Goal: Obtain resource: Download file/media

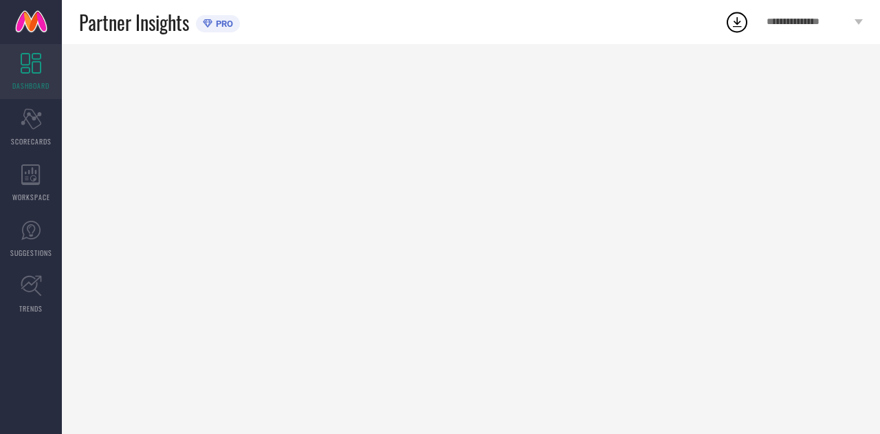
click at [22, 73] on icon at bounding box center [31, 63] width 21 height 21
click at [143, 25] on span "Partner Insights" at bounding box center [134, 22] width 110 height 28
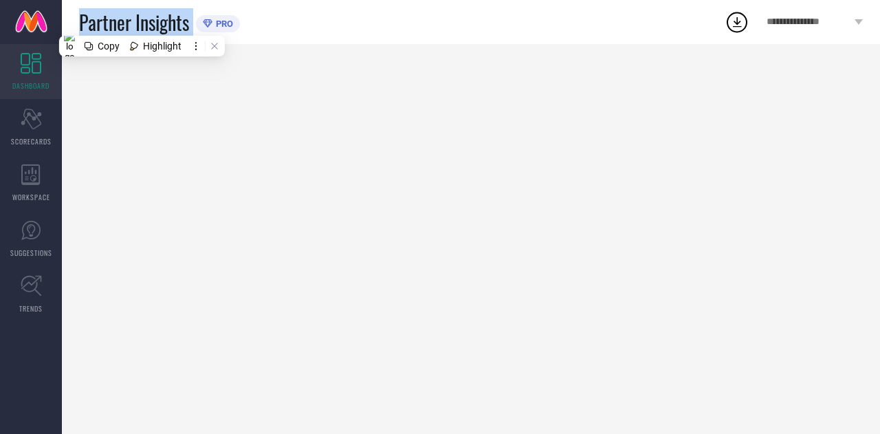
click at [143, 25] on span "Partner Insights" at bounding box center [134, 22] width 110 height 28
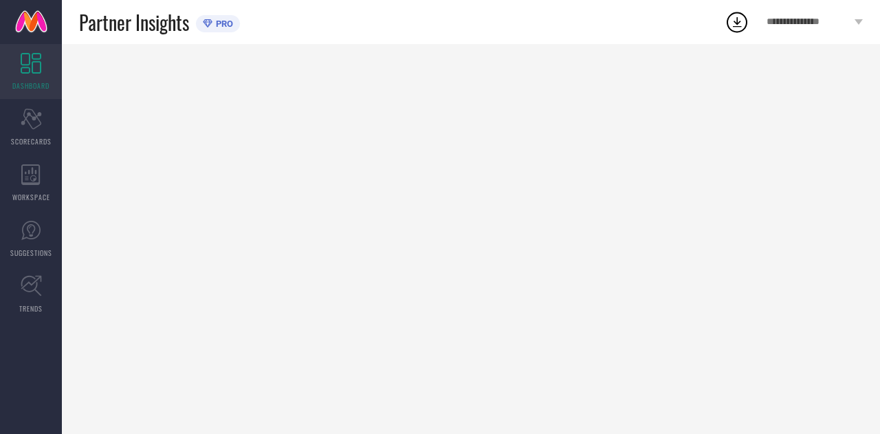
click at [384, 22] on div "Partner Insights PRO" at bounding box center [402, 22] width 646 height 44
click at [398, 17] on div "Partner Insights PRO" at bounding box center [402, 22] width 646 height 44
click at [358, 24] on div "Partner Insights PRO" at bounding box center [402, 22] width 646 height 44
click at [34, 120] on icon at bounding box center [31, 119] width 21 height 21
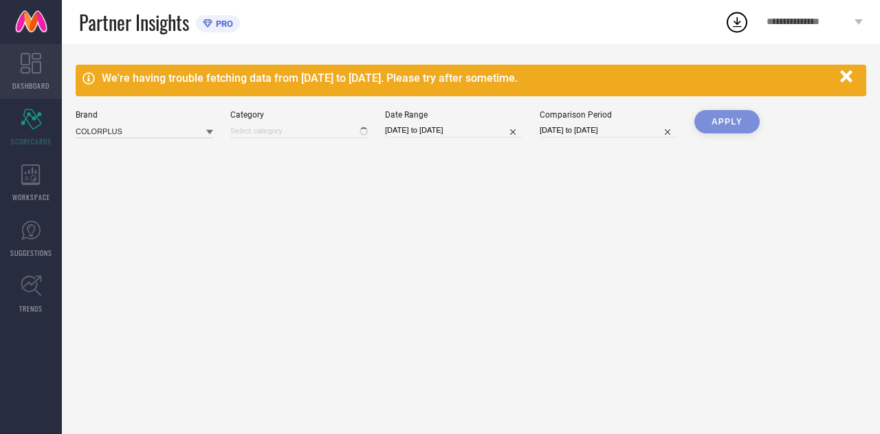
type input "All"
click at [34, 74] on link "DASHBOARD" at bounding box center [31, 71] width 62 height 55
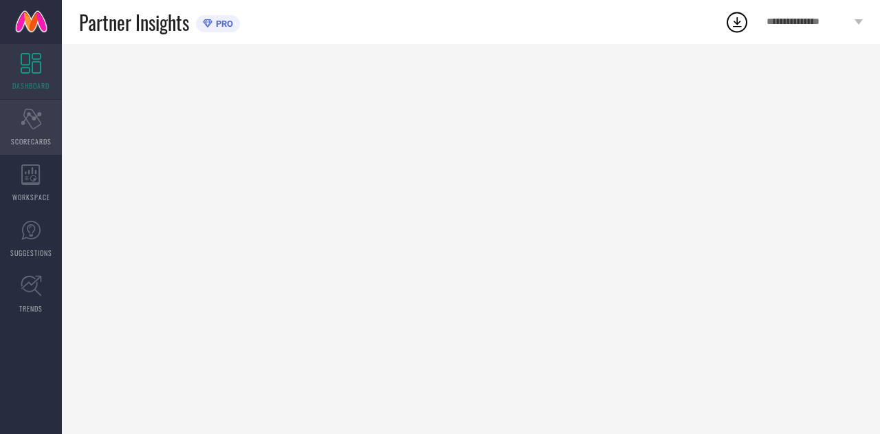
click at [33, 124] on icon "Scorecard" at bounding box center [31, 119] width 21 height 21
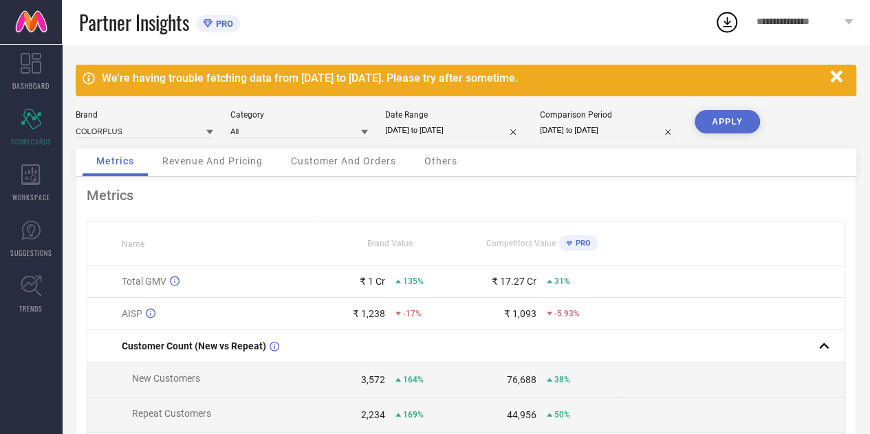
click at [836, 72] on icon "button" at bounding box center [836, 76] width 17 height 17
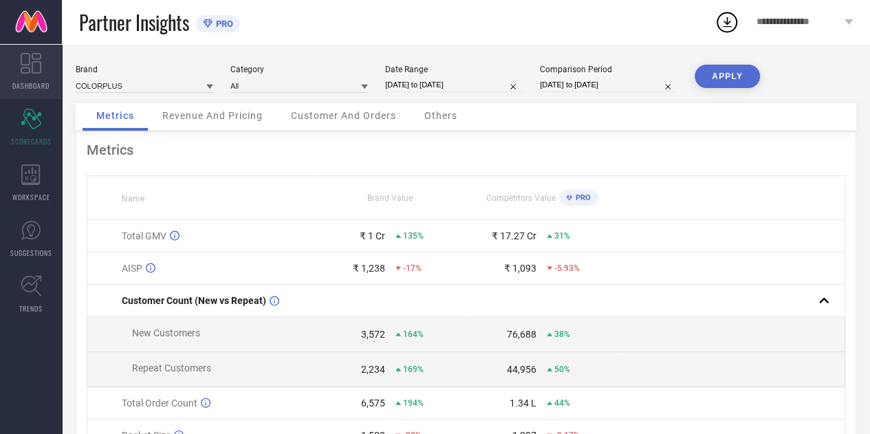
click at [25, 67] on icon at bounding box center [31, 63] width 21 height 21
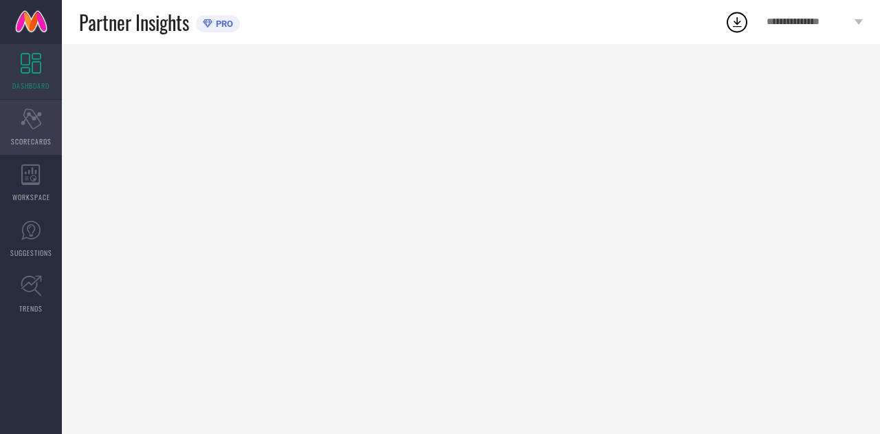
click at [41, 119] on icon "Scorecard" at bounding box center [31, 119] width 21 height 21
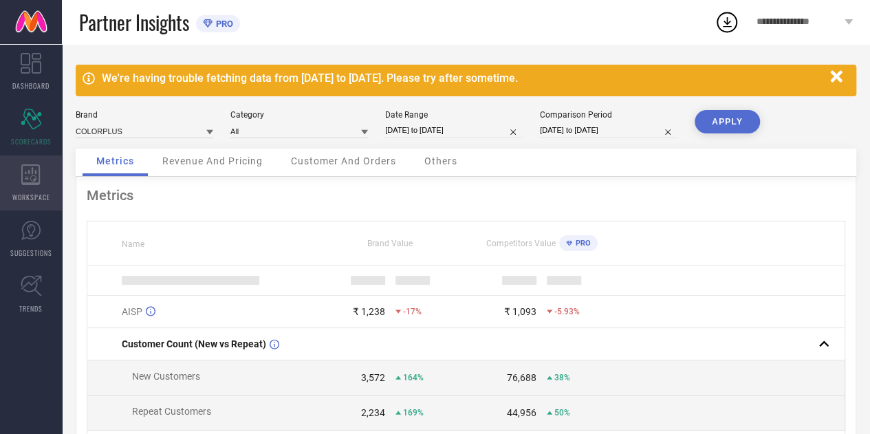
click at [41, 188] on div "WORKSPACE" at bounding box center [31, 182] width 62 height 55
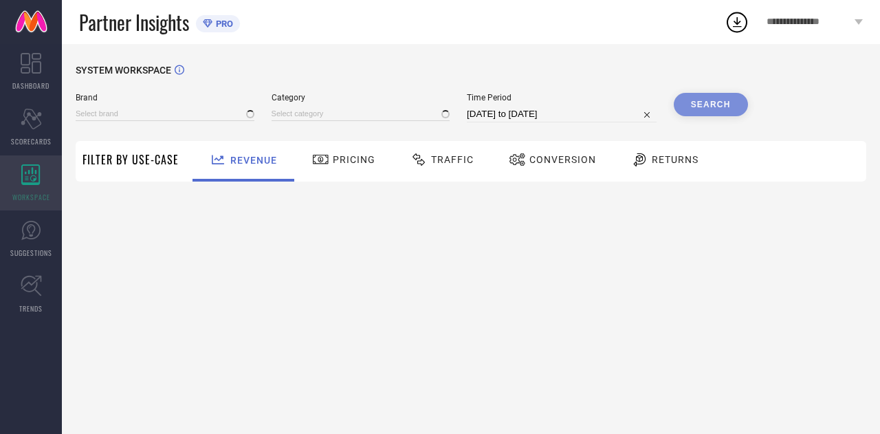
type input "COLORPLUS"
type input "All"
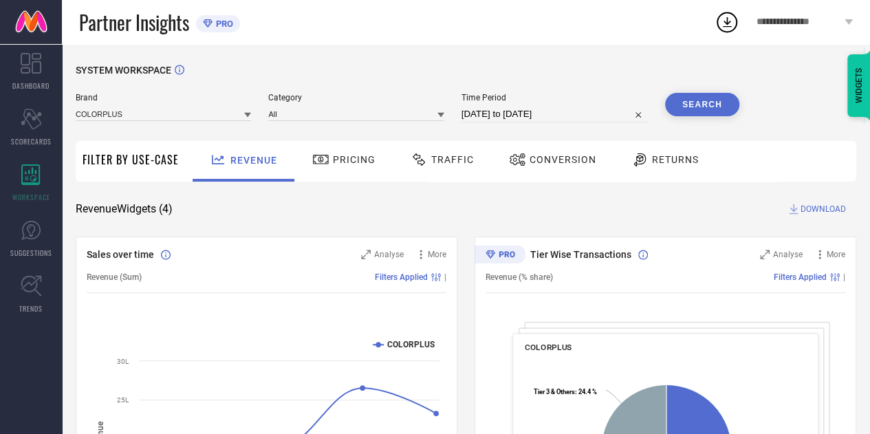
click at [378, 208] on div "Revenue Widgets ( 4 ) DOWNLOAD" at bounding box center [466, 209] width 781 height 14
click at [330, 158] on div at bounding box center [322, 159] width 21 height 17
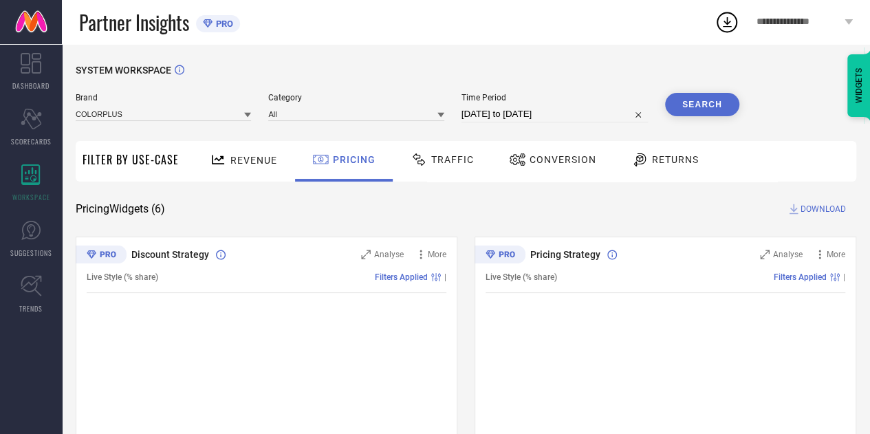
click at [260, 159] on span "Revenue" at bounding box center [253, 160] width 47 height 11
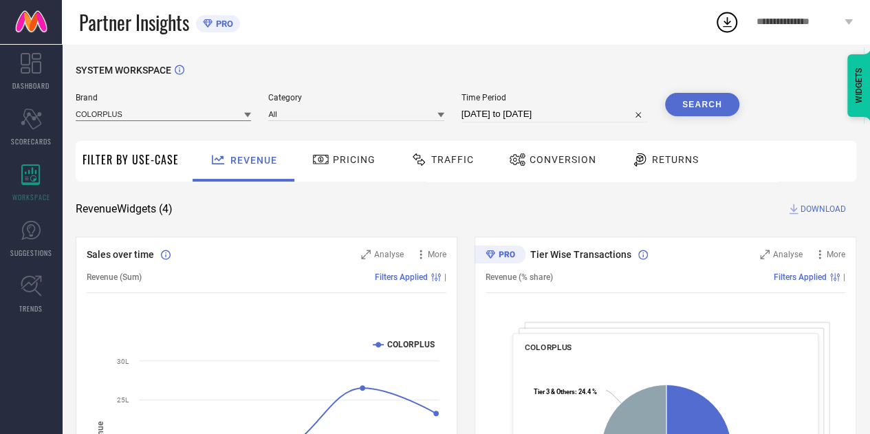
click at [188, 118] on input at bounding box center [163, 114] width 175 height 14
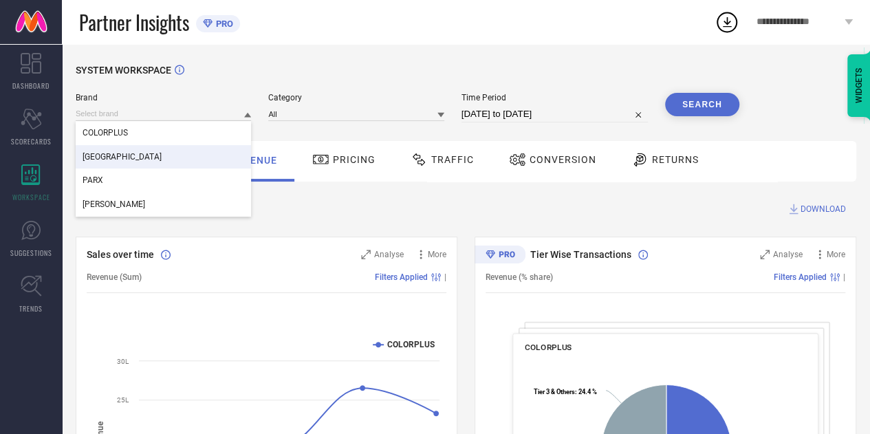
click at [347, 203] on div "Revenue Widgets ( 4 ) DOWNLOAD" at bounding box center [466, 209] width 781 height 14
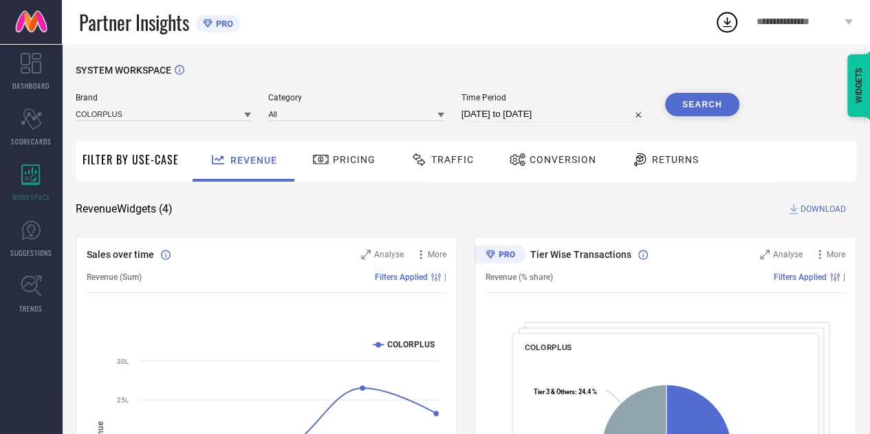
click at [449, 162] on span "Traffic" at bounding box center [452, 159] width 43 height 11
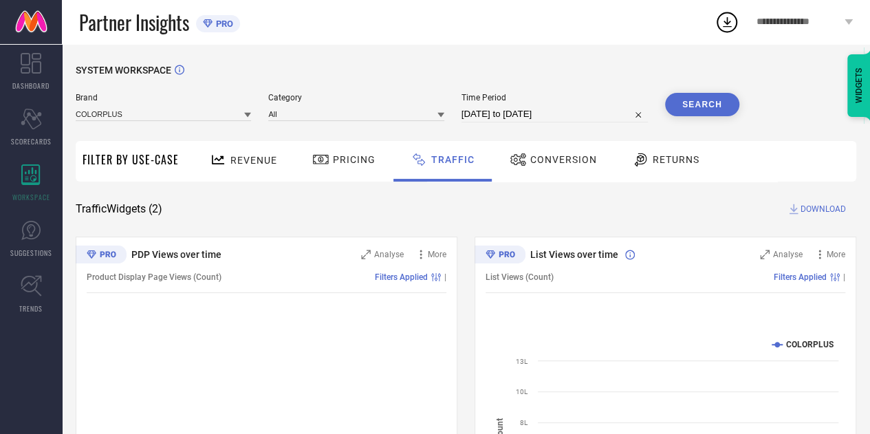
click at [191, 102] on span "Brand" at bounding box center [163, 98] width 175 height 10
click at [166, 113] on input at bounding box center [163, 114] width 175 height 14
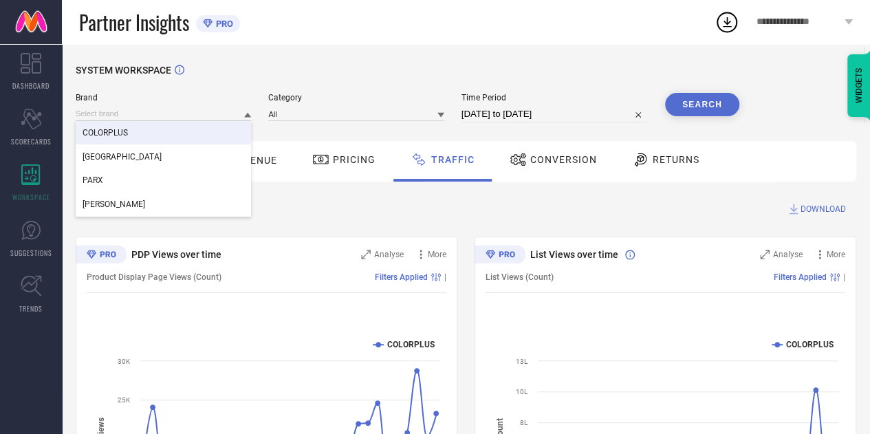
click at [156, 129] on div "COLORPLUS" at bounding box center [163, 132] width 175 height 23
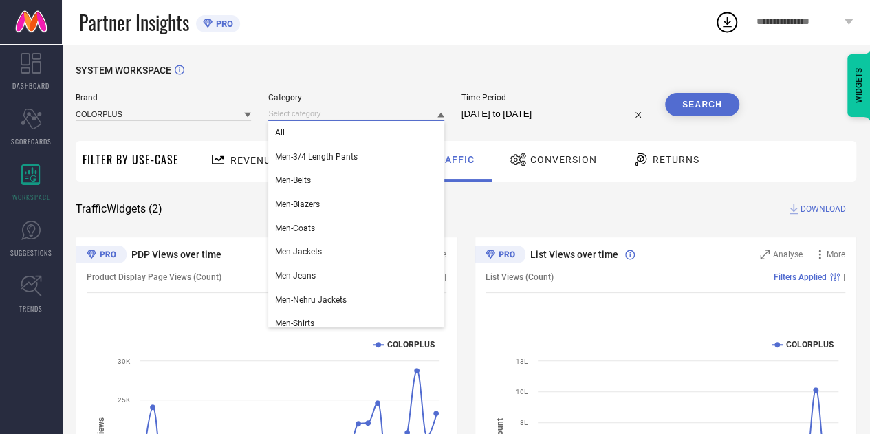
click at [323, 116] on input at bounding box center [355, 114] width 175 height 14
click at [315, 134] on div "All" at bounding box center [355, 132] width 175 height 23
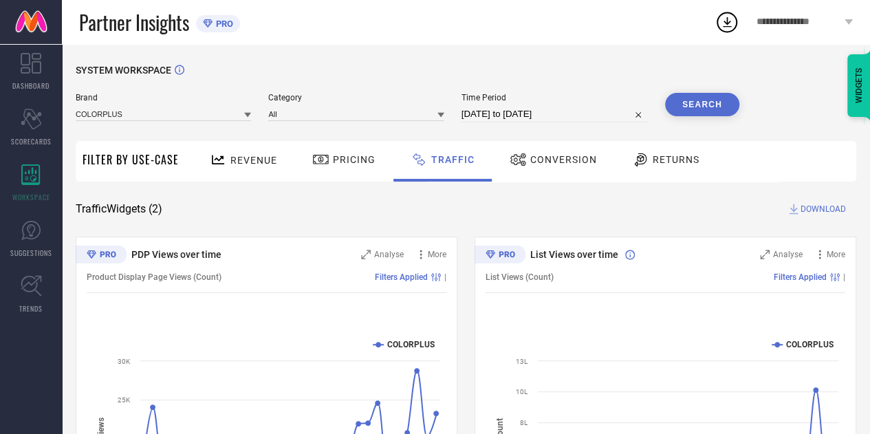
select select "7"
select select "2025"
select select "8"
select select "2025"
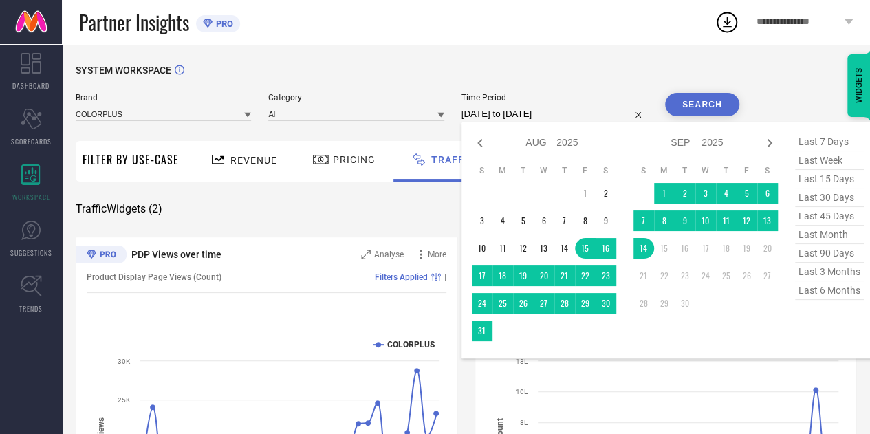
click at [508, 113] on input "[DATE] to [DATE]" at bounding box center [554, 114] width 186 height 17
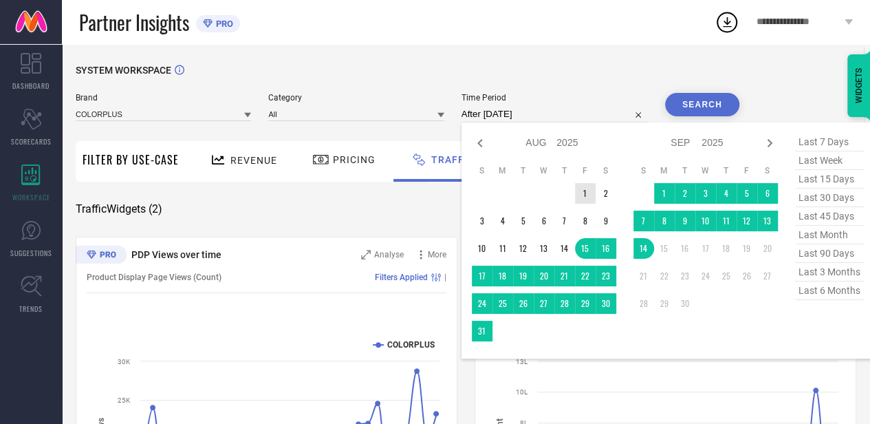
click at [587, 193] on td "1" at bounding box center [585, 193] width 21 height 21
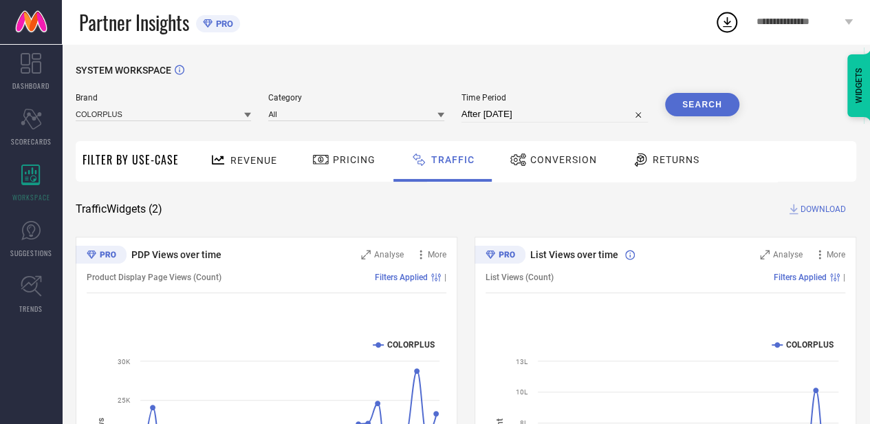
type input "[DATE] to [DATE]"
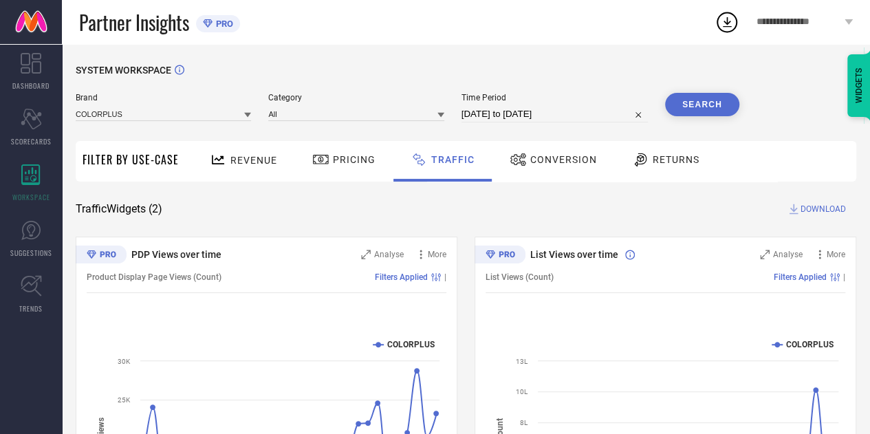
select select "7"
select select "2025"
select select "8"
select select "2025"
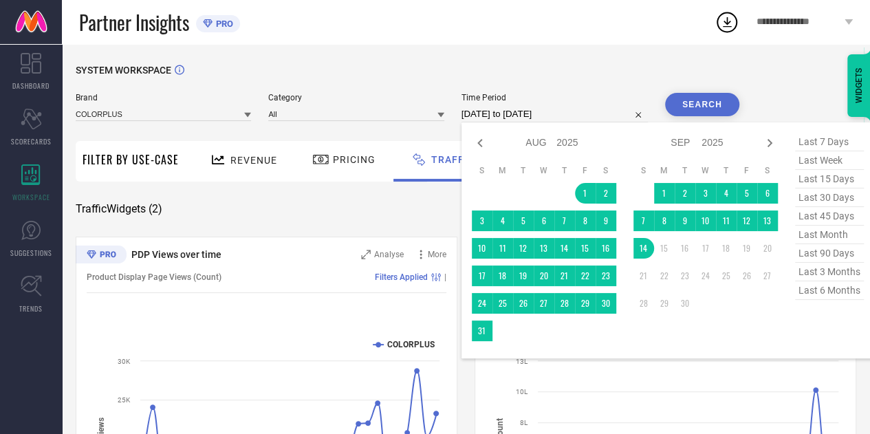
click at [586, 118] on input "[DATE] to [DATE]" at bounding box center [554, 114] width 186 height 17
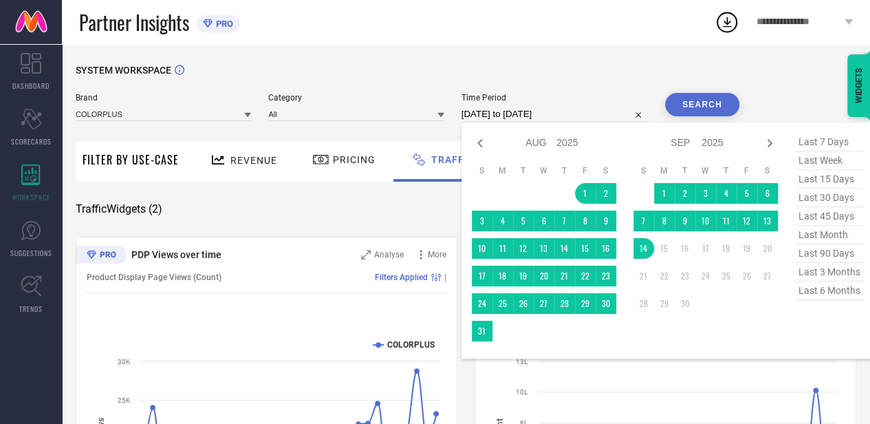
click at [584, 72] on div "SYSTEM WORKSPACE" at bounding box center [466, 79] width 781 height 28
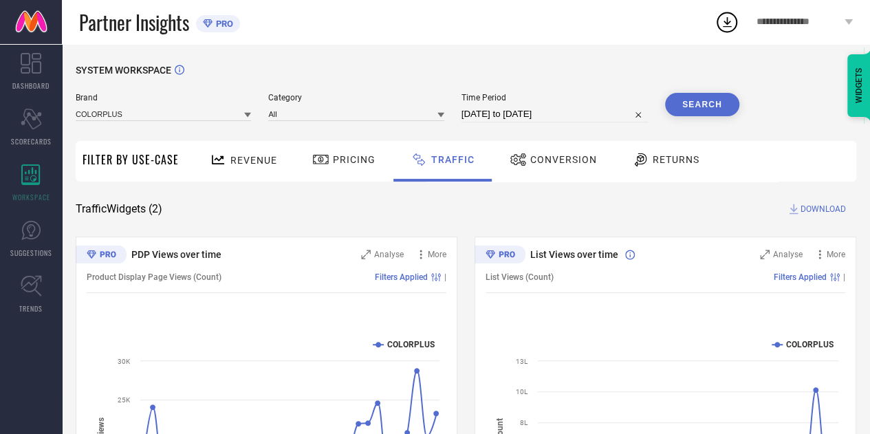
drag, startPoint x: 704, startPoint y: 109, endPoint x: 689, endPoint y: 113, distance: 15.5
click at [704, 109] on button "Search" at bounding box center [702, 104] width 74 height 23
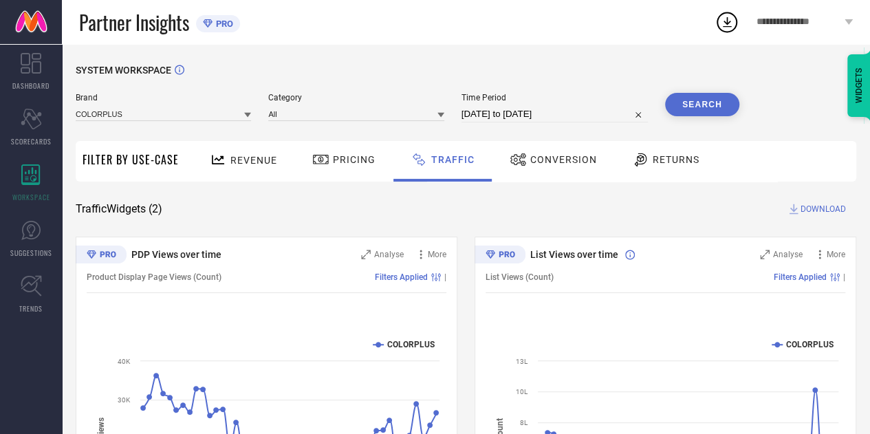
click at [824, 208] on span "DOWNLOAD" at bounding box center [823, 209] width 45 height 14
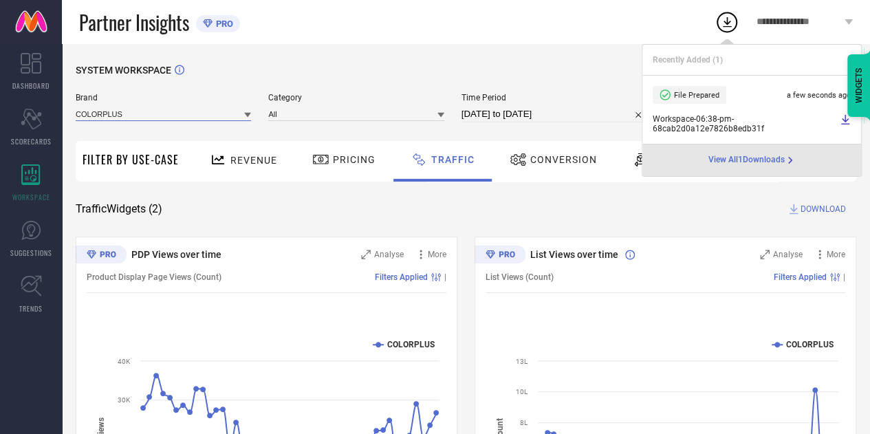
click at [189, 109] on input at bounding box center [163, 114] width 175 height 14
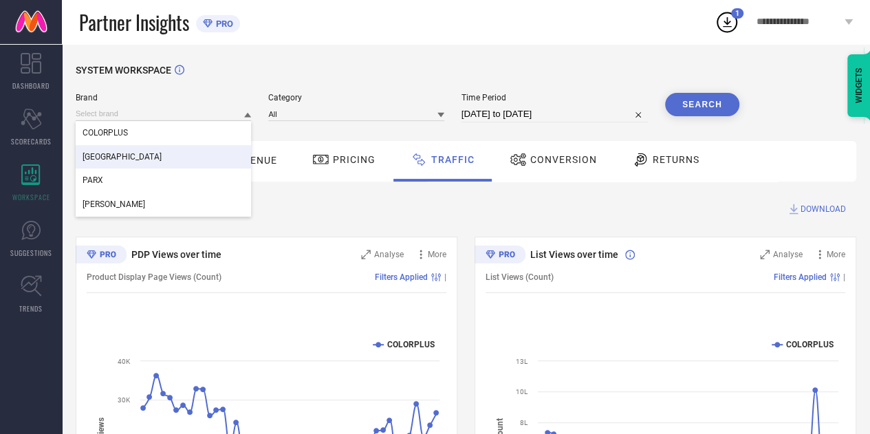
click at [162, 156] on div "[GEOGRAPHIC_DATA]" at bounding box center [163, 156] width 175 height 23
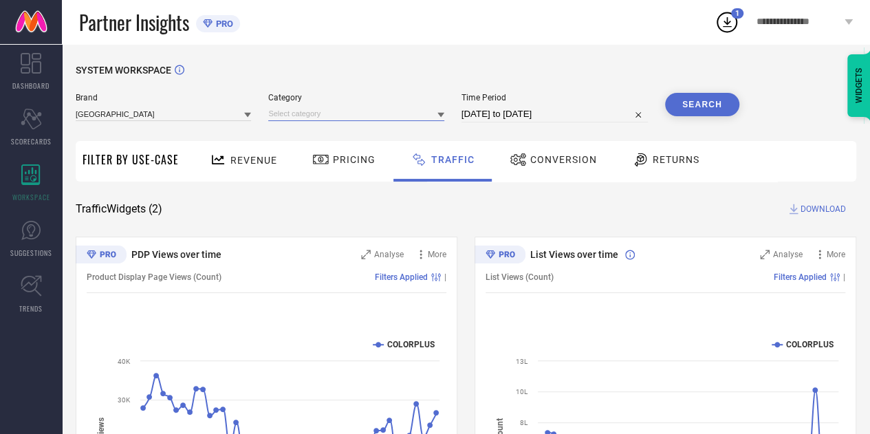
click at [317, 112] on input at bounding box center [355, 114] width 175 height 14
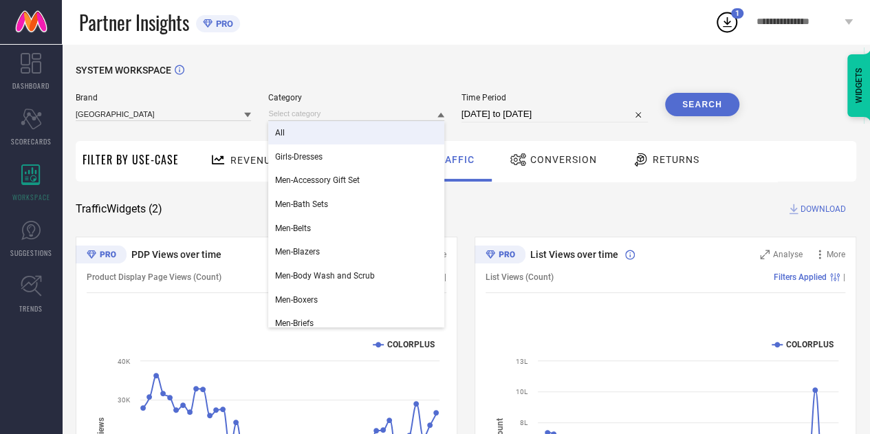
click at [316, 135] on div "All" at bounding box center [355, 132] width 175 height 23
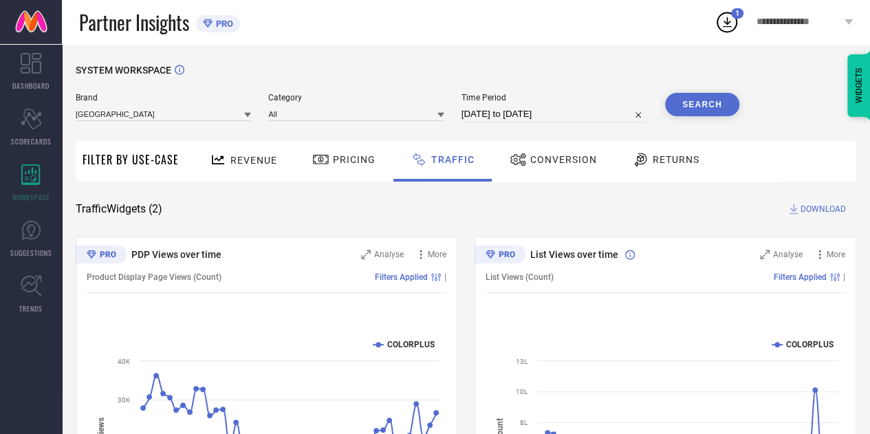
click at [530, 118] on input "[DATE] to [DATE]" at bounding box center [554, 114] width 186 height 17
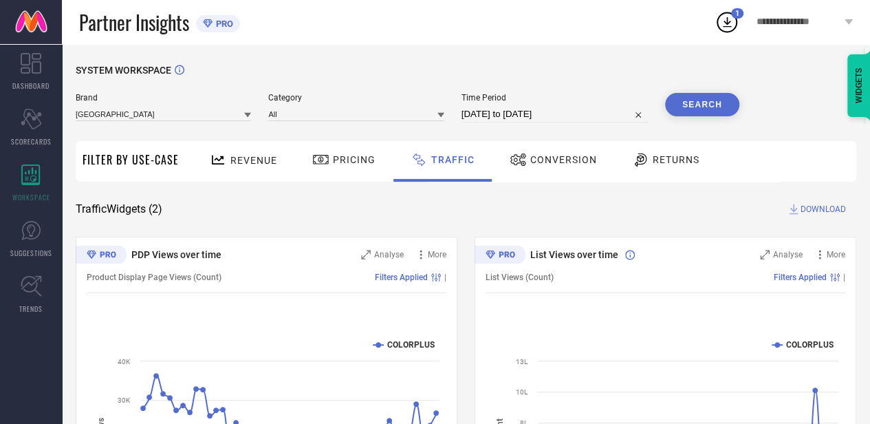
select select "7"
select select "2025"
select select "8"
select select "2025"
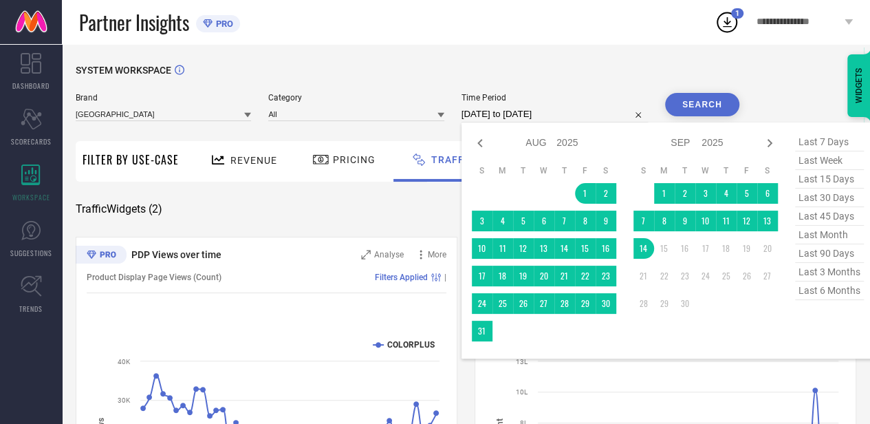
click at [704, 100] on button "Search" at bounding box center [702, 104] width 74 height 23
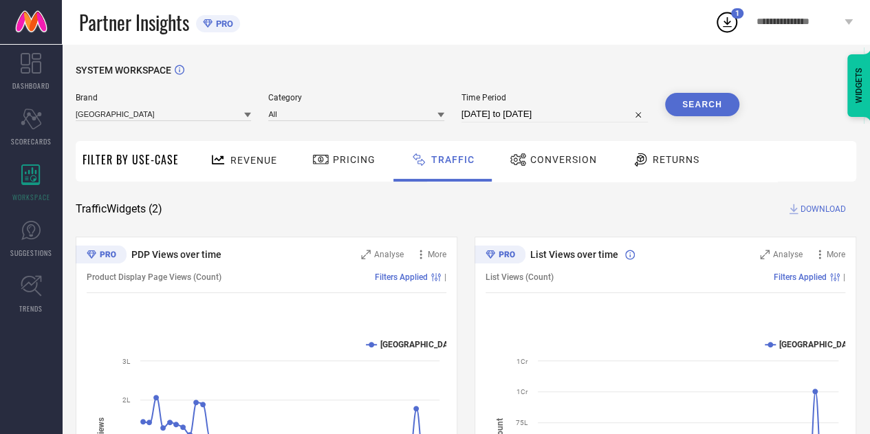
click at [824, 207] on span "DOWNLOAD" at bounding box center [823, 209] width 45 height 14
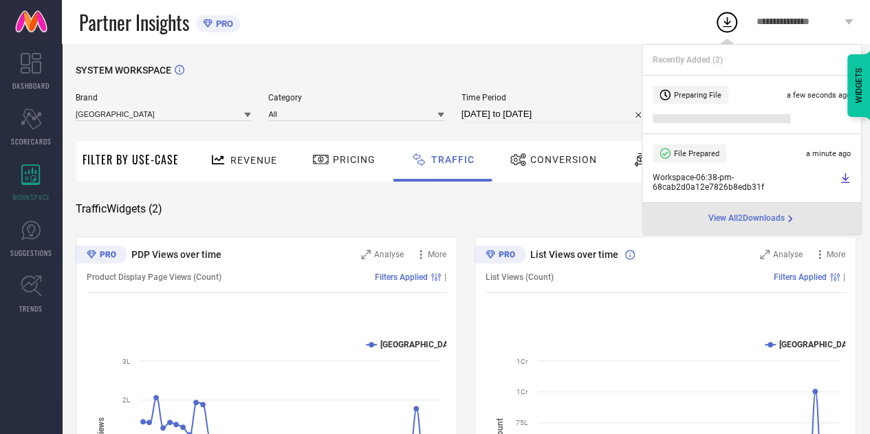
click at [649, 17] on div "Partner Insights PRO" at bounding box center [397, 22] width 636 height 44
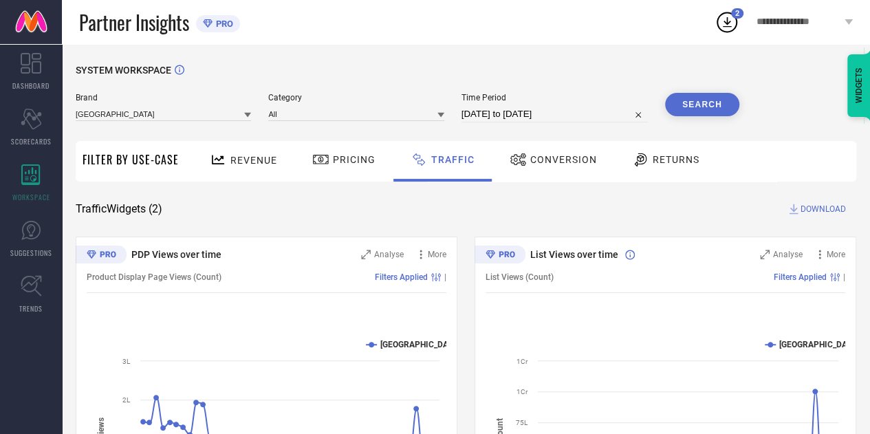
click at [730, 25] on icon at bounding box center [727, 22] width 25 height 25
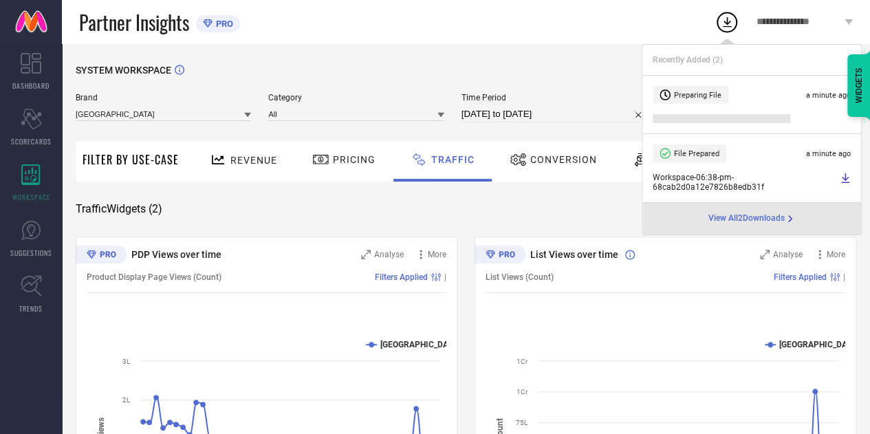
click at [569, 24] on div "Partner Insights PRO" at bounding box center [397, 22] width 636 height 44
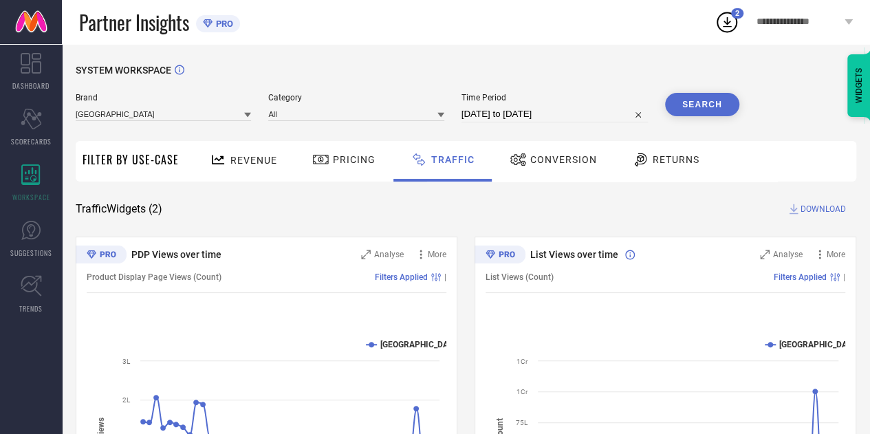
click at [534, 28] on div "Partner Insights PRO" at bounding box center [397, 22] width 636 height 44
click at [517, 14] on div "Partner Insights PRO" at bounding box center [397, 22] width 636 height 44
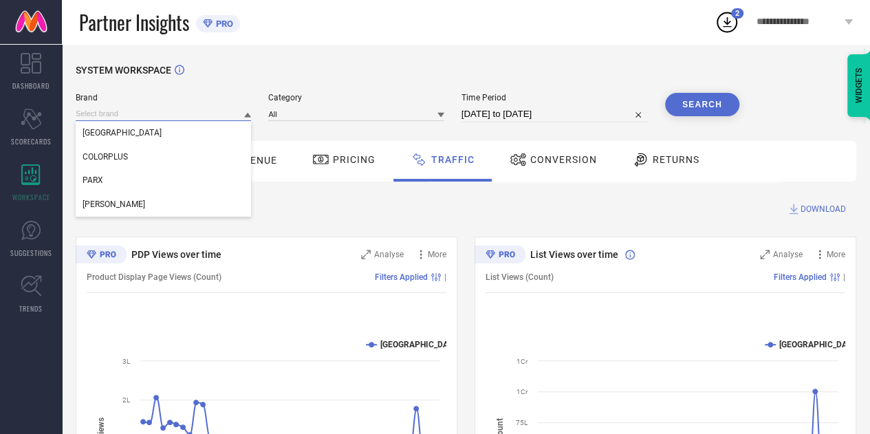
click at [156, 113] on input at bounding box center [163, 114] width 175 height 14
click at [146, 184] on div "PARX" at bounding box center [163, 180] width 175 height 23
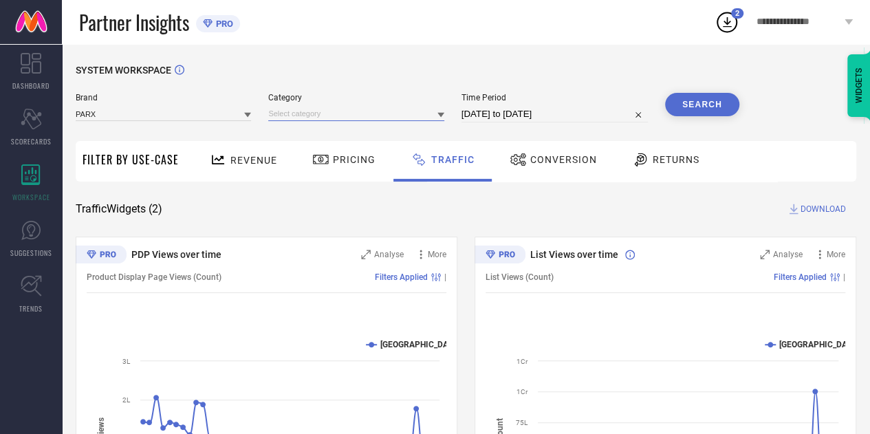
click at [342, 107] on input at bounding box center [355, 114] width 175 height 14
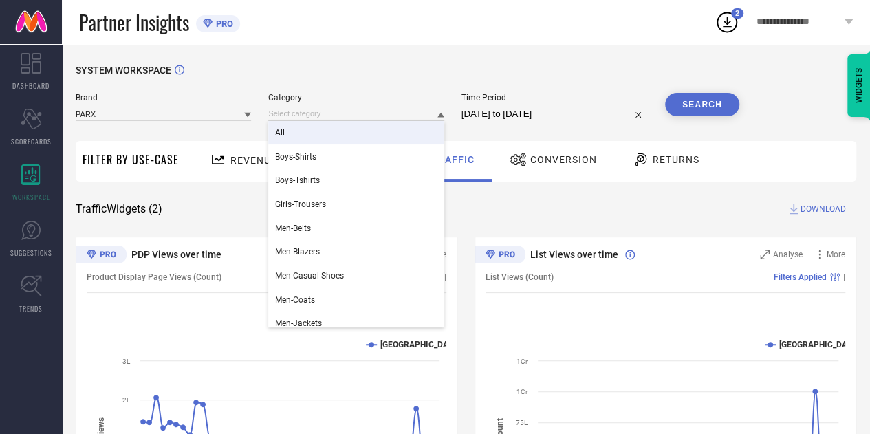
click at [326, 137] on div "All" at bounding box center [355, 132] width 175 height 23
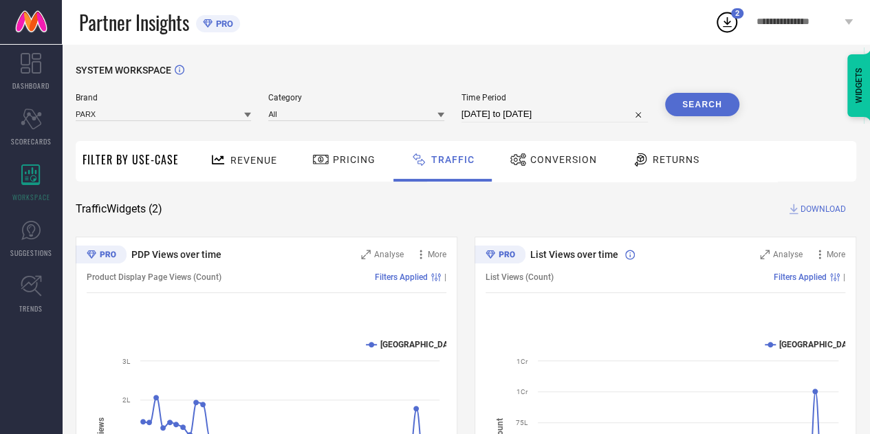
click at [707, 102] on button "Search" at bounding box center [702, 104] width 74 height 23
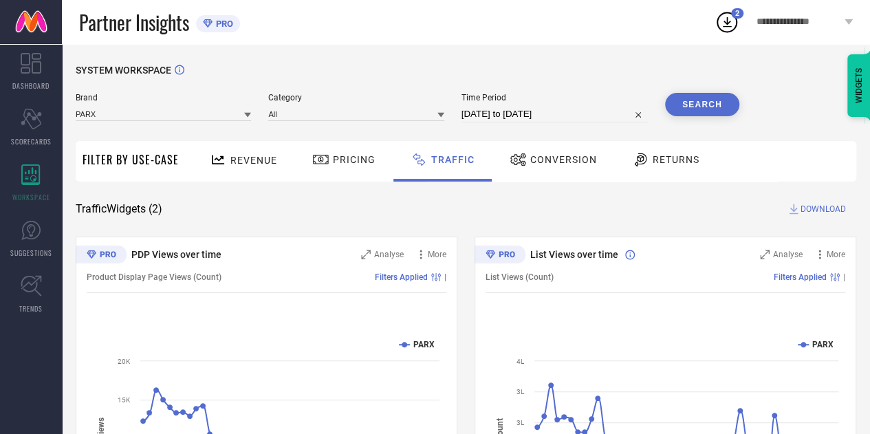
click at [462, 251] on div "PDP Views over time Analyse More Product Display Page Views (Count) Filters App…" at bounding box center [466, 409] width 781 height 344
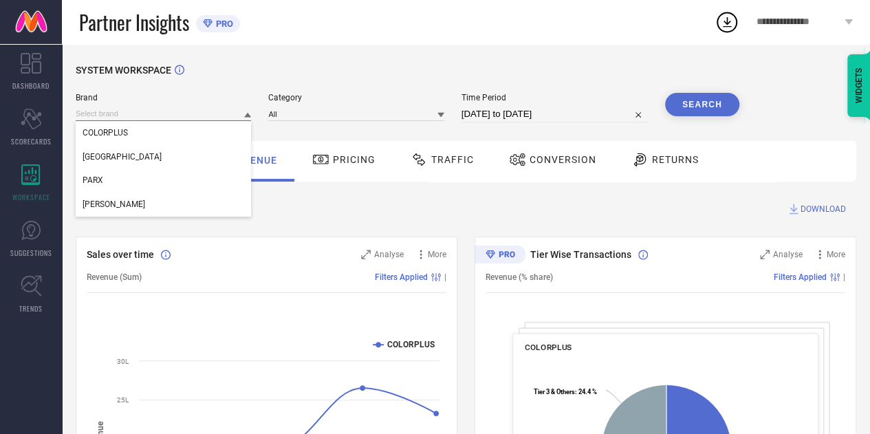
click at [150, 112] on input at bounding box center [163, 114] width 175 height 14
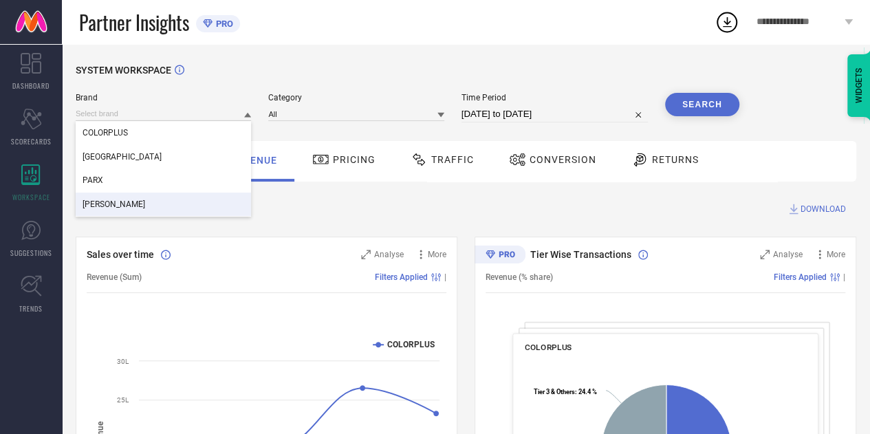
click at [127, 204] on div "[PERSON_NAME]" at bounding box center [163, 204] width 175 height 23
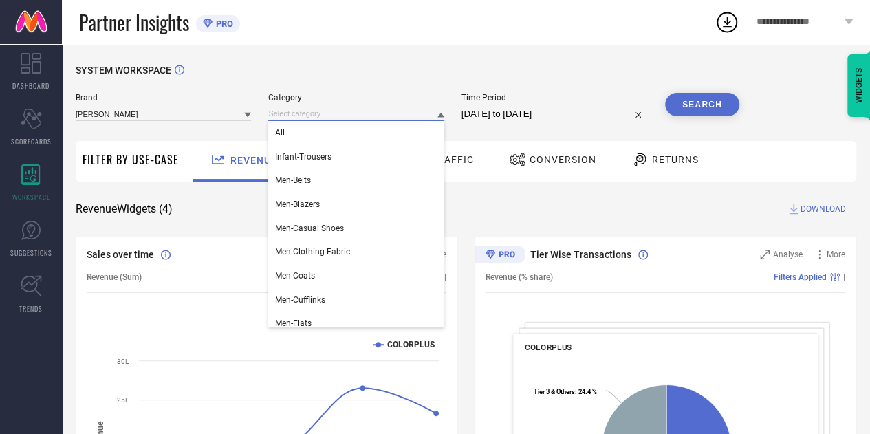
click at [331, 116] on input at bounding box center [355, 114] width 175 height 14
click at [304, 144] on div "All" at bounding box center [355, 132] width 175 height 23
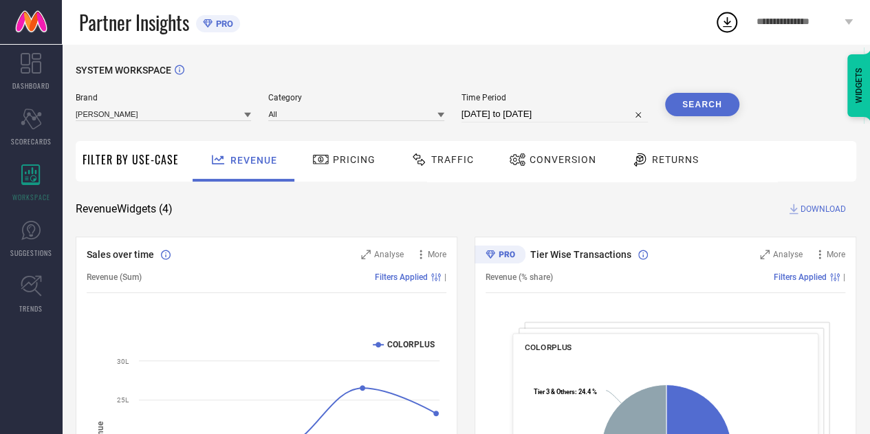
click at [597, 113] on input "[DATE] to [DATE]" at bounding box center [554, 114] width 186 height 17
select select "7"
select select "2025"
select select "8"
select select "2025"
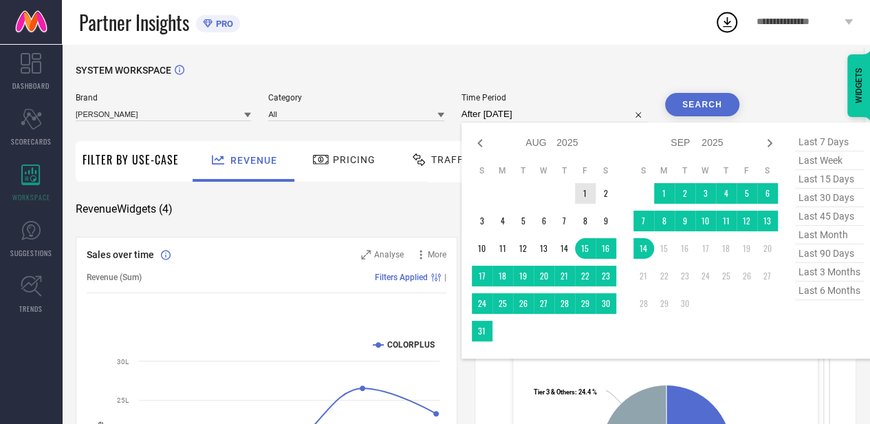
click at [585, 195] on td "1" at bounding box center [585, 193] width 21 height 21
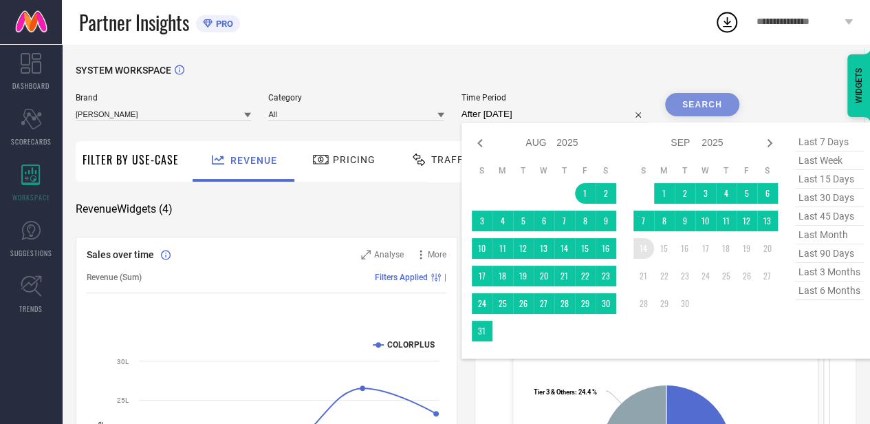
type input "[DATE] to [DATE]"
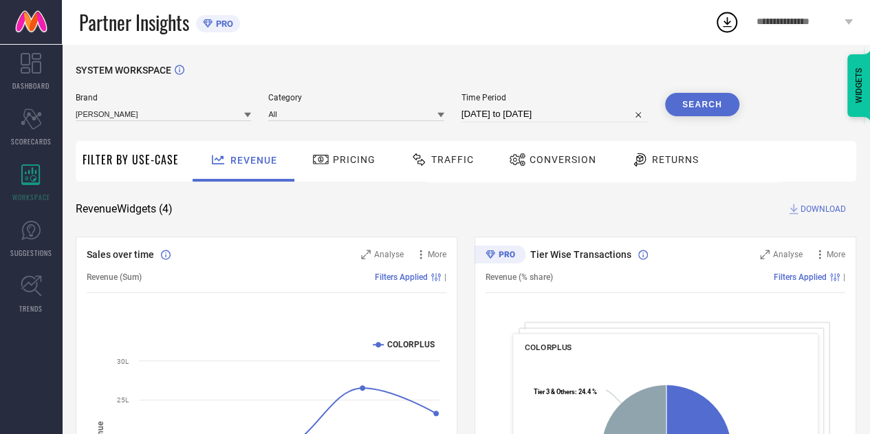
click at [558, 109] on input "[DATE] to [DATE]" at bounding box center [554, 114] width 186 height 17
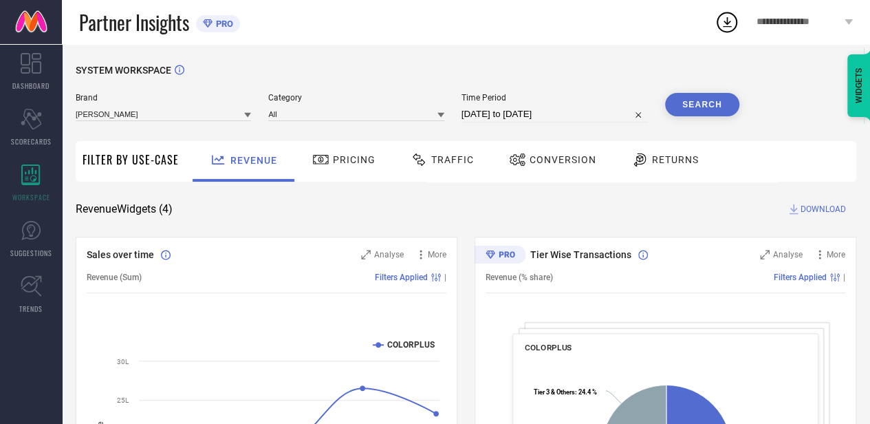
select select "7"
select select "2025"
select select "8"
select select "2025"
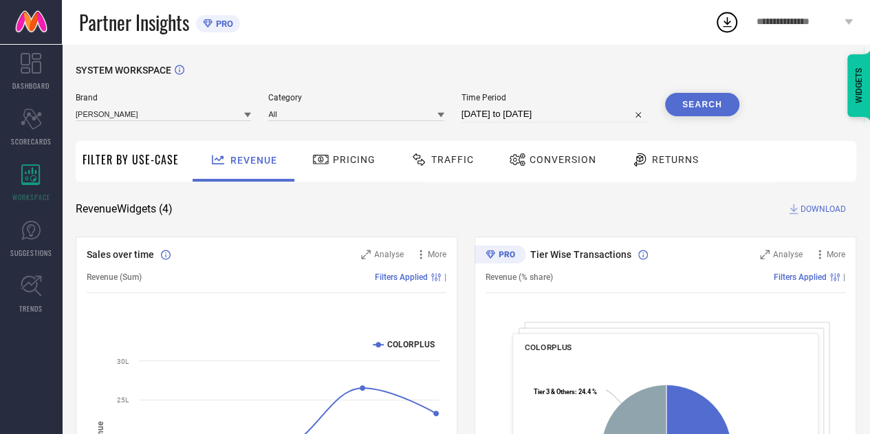
click at [710, 107] on button "Search" at bounding box center [702, 104] width 74 height 23
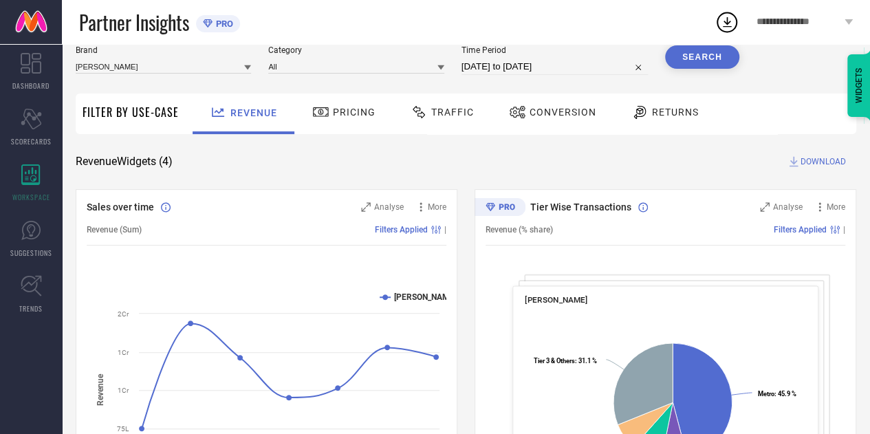
scroll to position [69, 0]
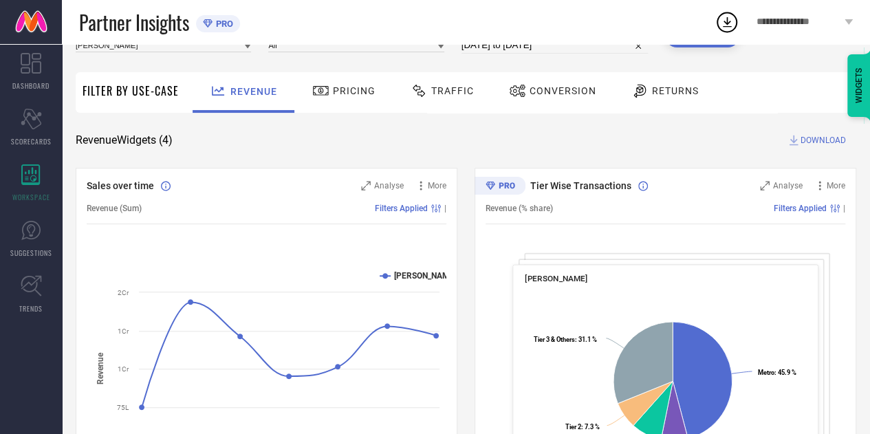
click at [464, 135] on div "Revenue Widgets ( 4 ) DOWNLOAD" at bounding box center [466, 140] width 781 height 14
click at [461, 135] on div "Revenue Widgets ( 4 ) DOWNLOAD" at bounding box center [466, 140] width 781 height 14
click at [524, 124] on div "SYSTEM WORKSPACE Brand [PERSON_NAME] Category All Time Period [DATE] to [DATE] …" at bounding box center [466, 434] width 781 height 877
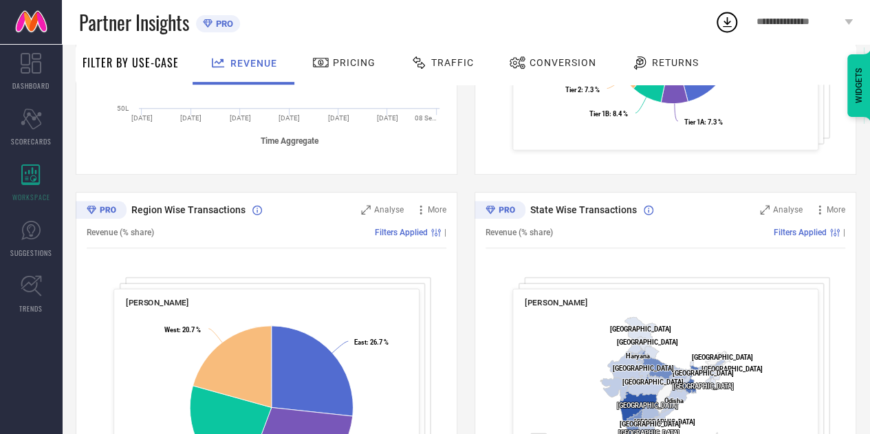
scroll to position [413, 0]
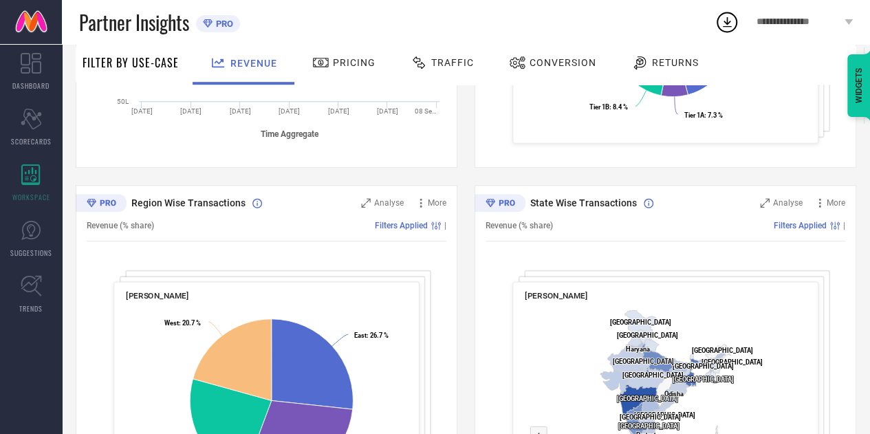
click at [462, 171] on div "Sales over time Analyse More Revenue (Sum) Filters Applied | Created with Highc…" at bounding box center [466, 176] width 781 height 705
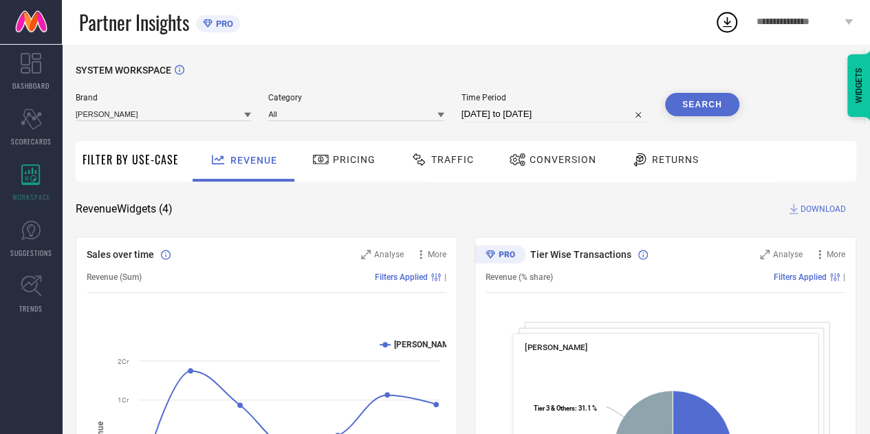
click at [708, 109] on button "Search" at bounding box center [702, 104] width 74 height 23
click at [823, 208] on span "DOWNLOAD" at bounding box center [823, 209] width 45 height 14
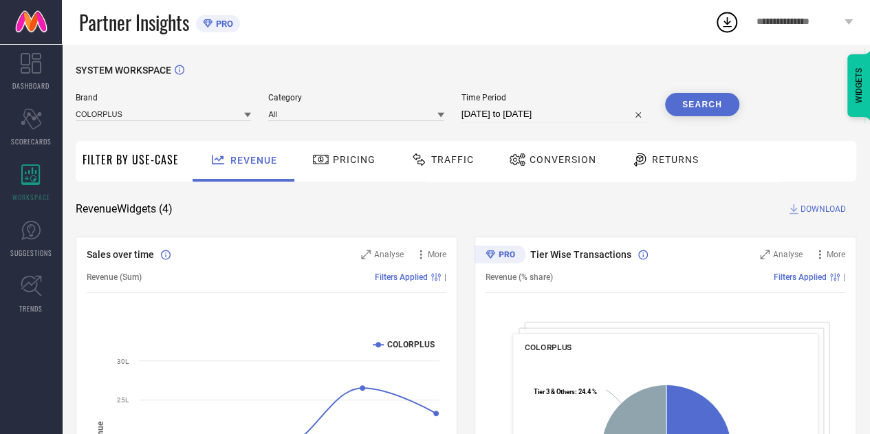
click at [715, 107] on button "Search" at bounding box center [702, 104] width 74 height 23
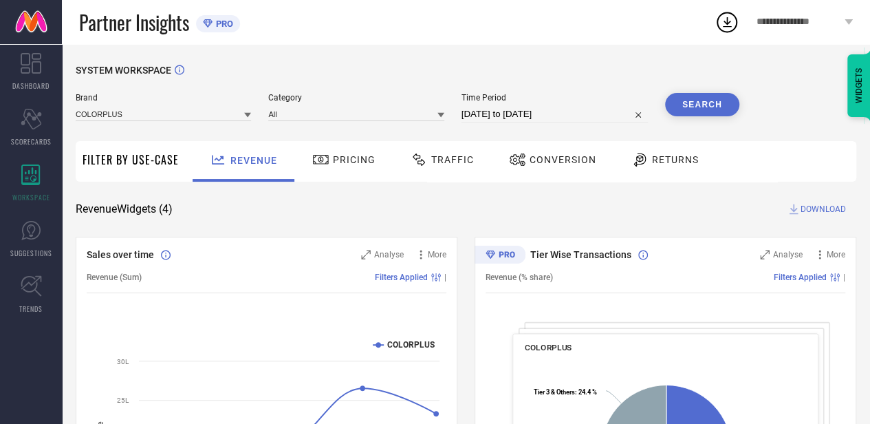
click at [534, 111] on input "[DATE] to [DATE]" at bounding box center [554, 114] width 186 height 17
select select "7"
select select "2025"
select select "8"
select select "2025"
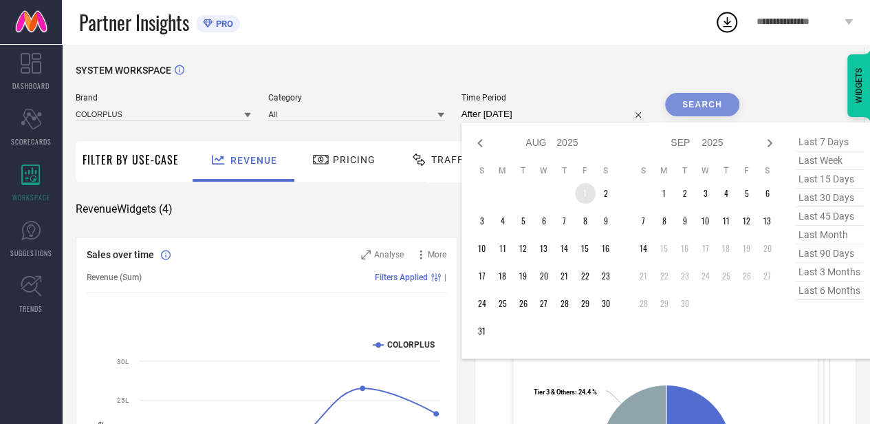
click at [578, 191] on td "1" at bounding box center [585, 193] width 21 height 21
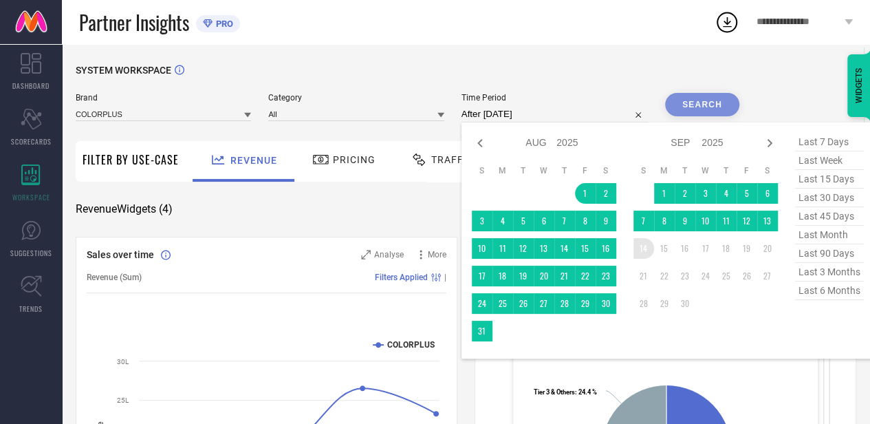
type input "[DATE] to [DATE]"
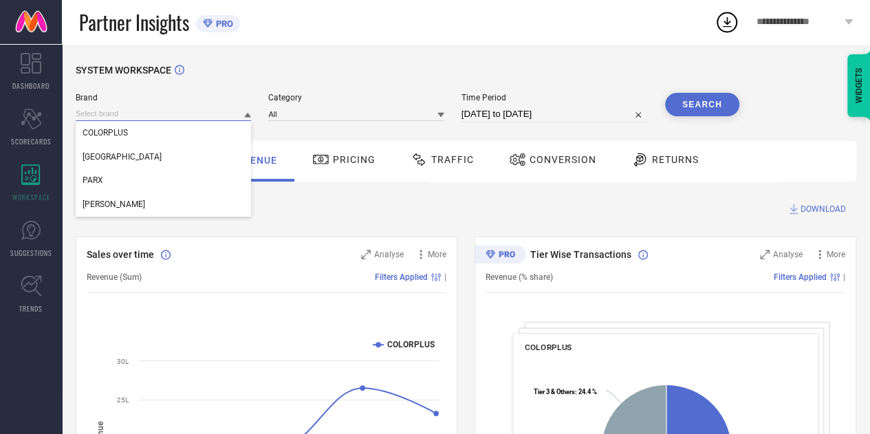
click at [201, 109] on input at bounding box center [163, 114] width 175 height 14
click at [113, 182] on div "PARX" at bounding box center [163, 180] width 175 height 23
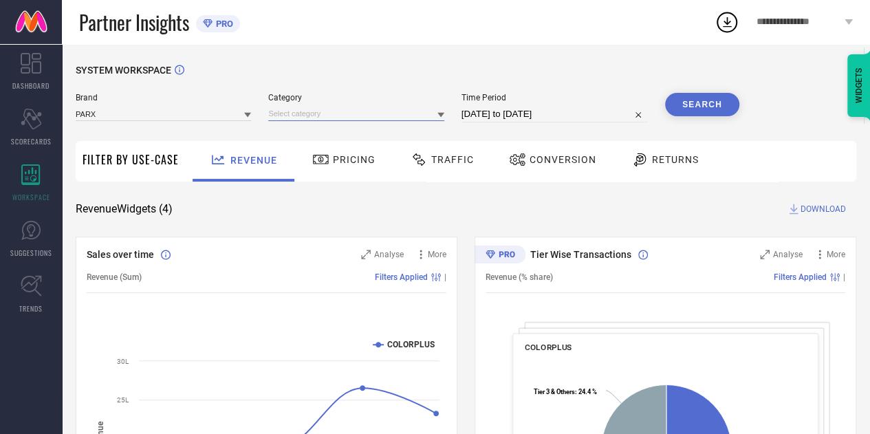
click at [376, 117] on input at bounding box center [355, 114] width 175 height 14
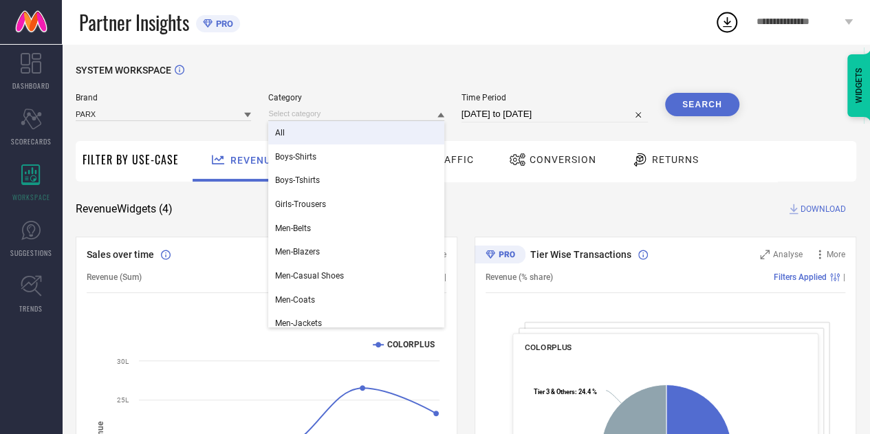
click at [355, 140] on div "All" at bounding box center [355, 132] width 175 height 23
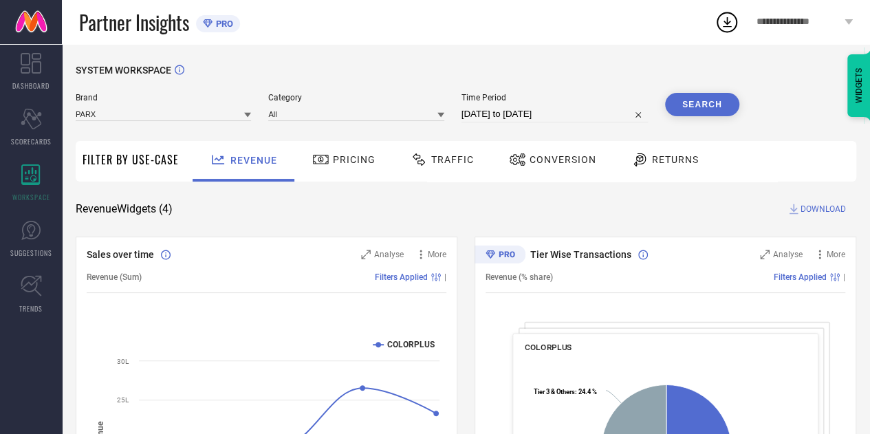
click at [724, 113] on button "Search" at bounding box center [702, 104] width 74 height 23
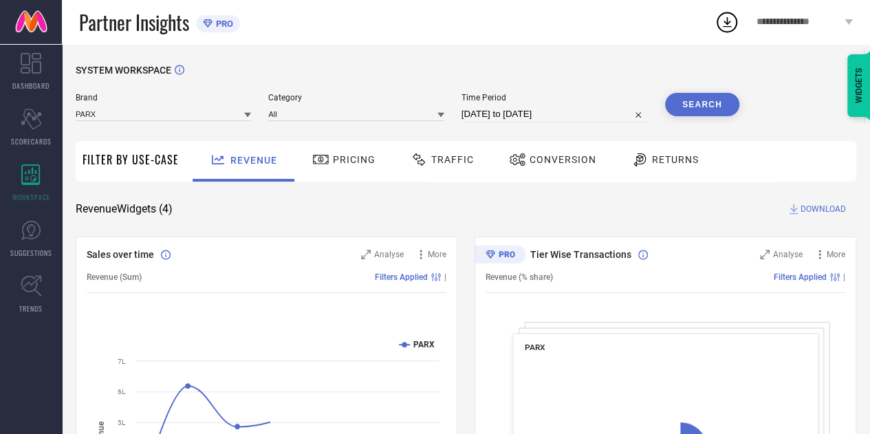
click at [826, 212] on span "DOWNLOAD" at bounding box center [823, 209] width 45 height 14
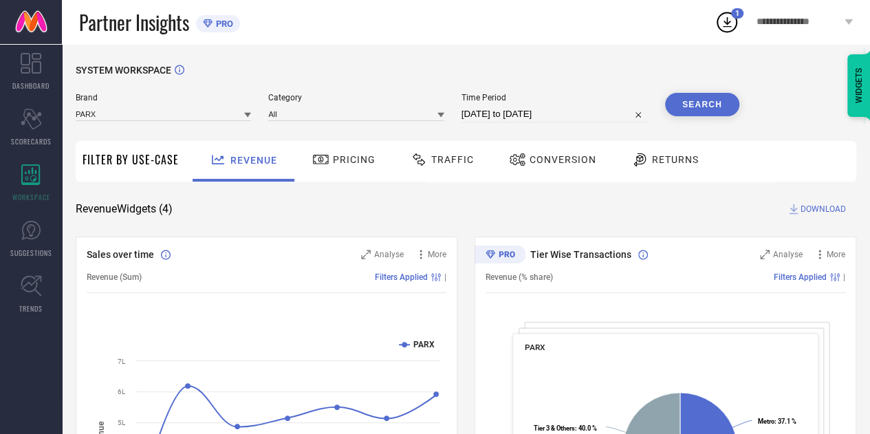
click at [569, 213] on div "Revenue Widgets ( 4 ) DOWNLOAD" at bounding box center [466, 209] width 781 height 14
click at [182, 120] on input at bounding box center [163, 114] width 175 height 14
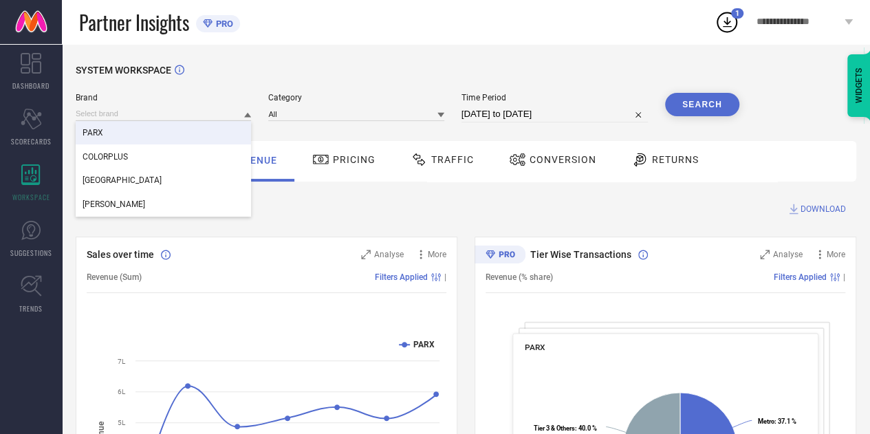
click at [158, 131] on div "PARX" at bounding box center [163, 132] width 175 height 23
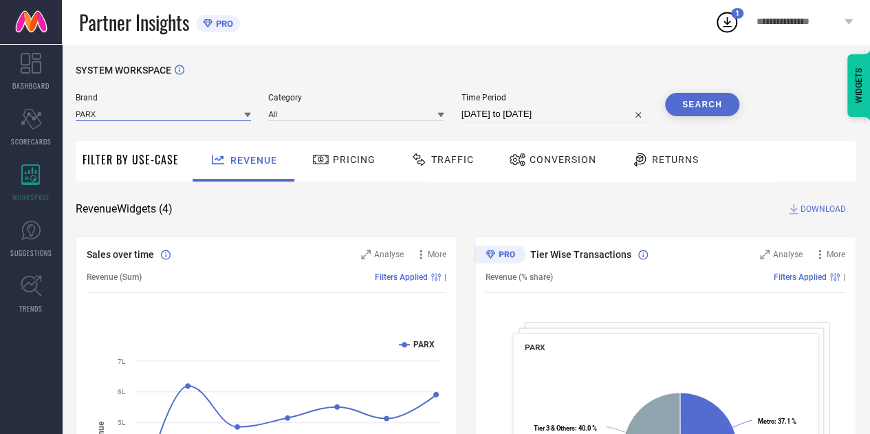
click at [172, 117] on input at bounding box center [163, 114] width 175 height 14
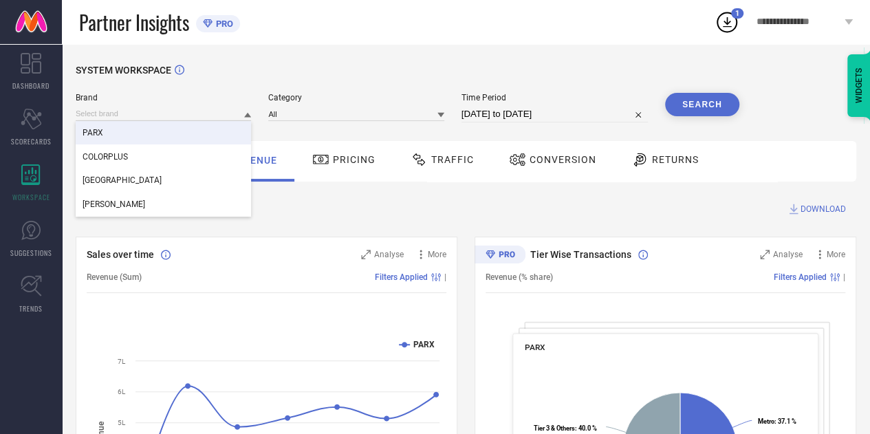
click at [116, 138] on div "PARX" at bounding box center [163, 132] width 175 height 23
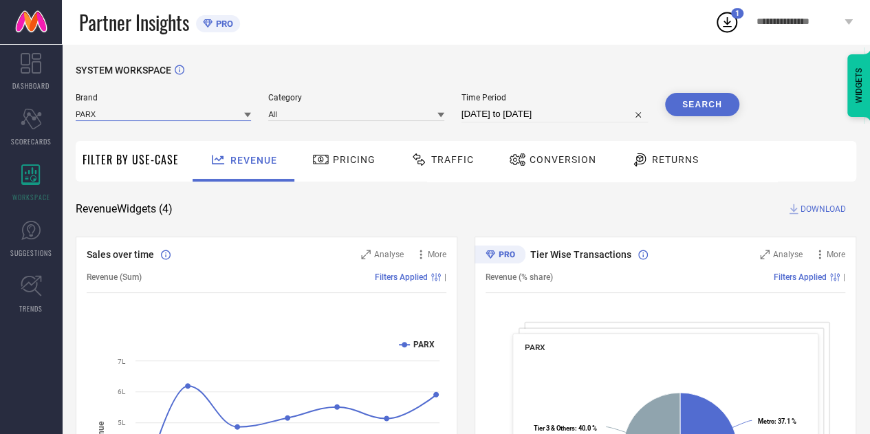
click at [133, 116] on input at bounding box center [163, 114] width 175 height 14
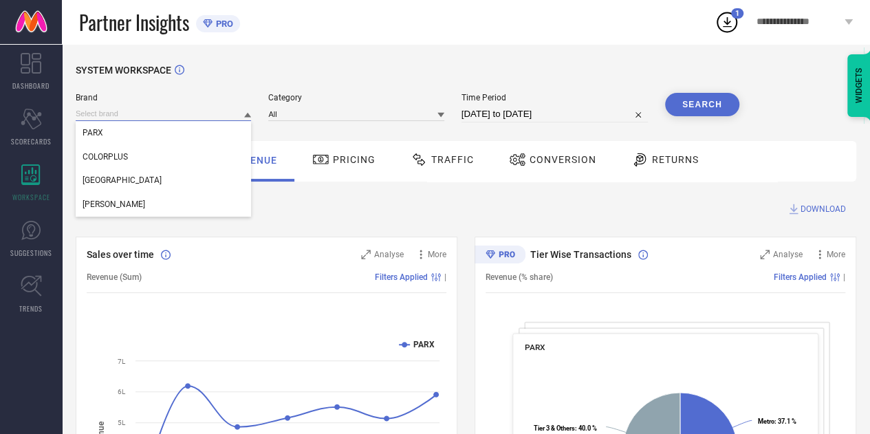
click at [135, 111] on input at bounding box center [163, 114] width 175 height 14
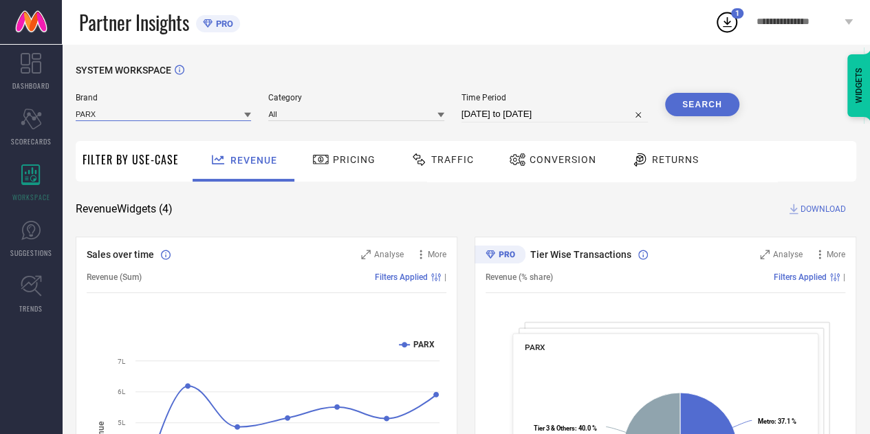
click at [126, 108] on input at bounding box center [163, 114] width 175 height 14
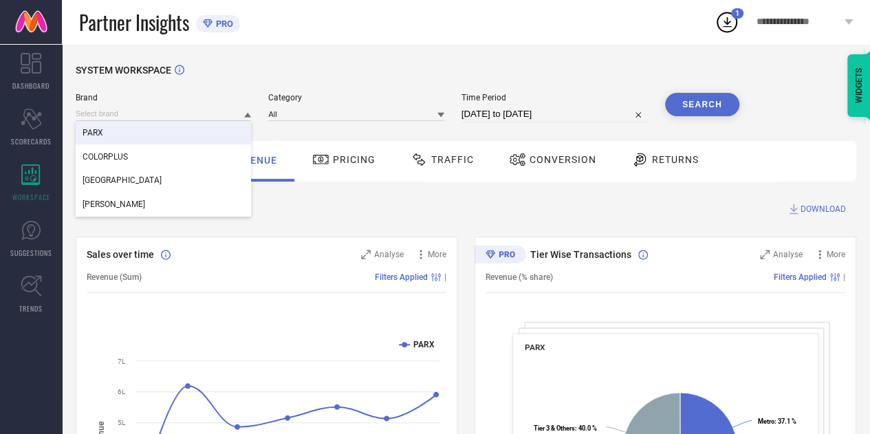
click at [122, 132] on div "PARX" at bounding box center [163, 132] width 175 height 23
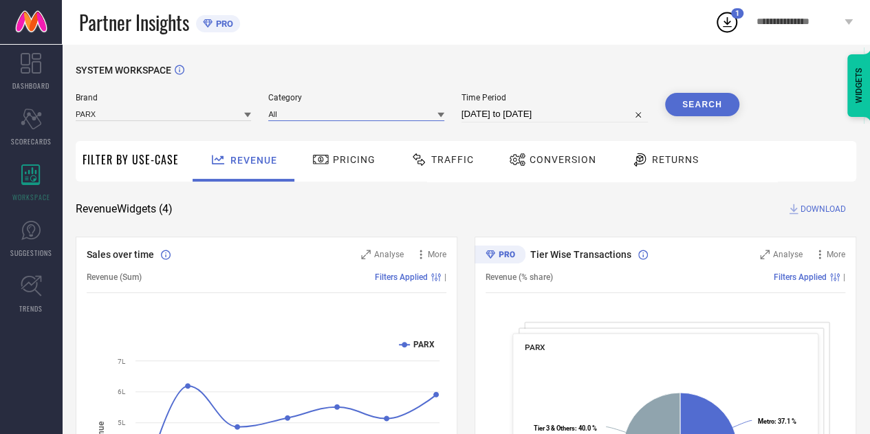
click at [301, 111] on input at bounding box center [355, 114] width 175 height 14
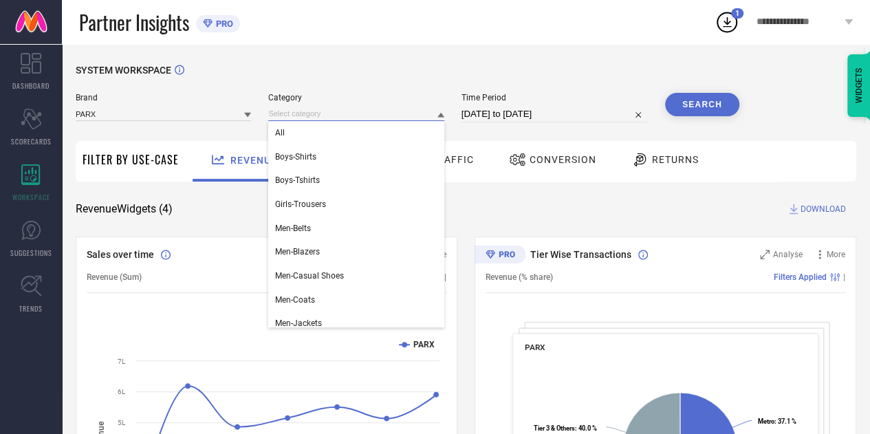
click at [507, 113] on input "[DATE] to [DATE]" at bounding box center [554, 114] width 186 height 17
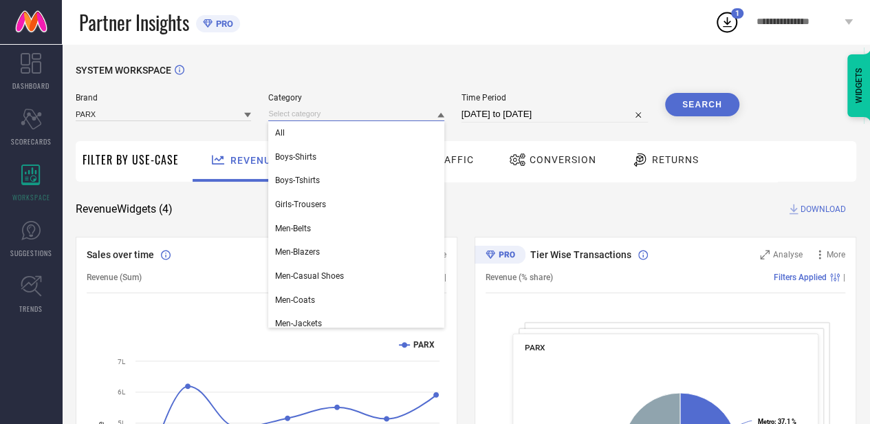
select select "7"
select select "2025"
select select "8"
select select "2025"
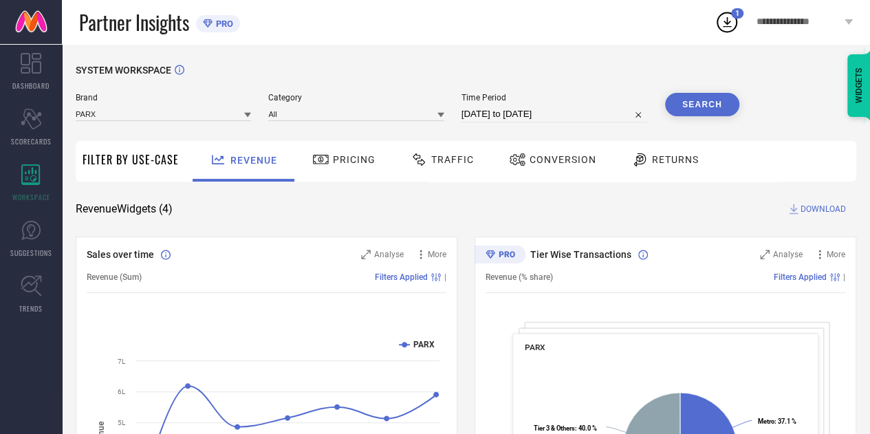
drag, startPoint x: 450, startPoint y: 158, endPoint x: 442, endPoint y: 160, distance: 7.7
click at [450, 158] on span "Traffic" at bounding box center [452, 159] width 43 height 11
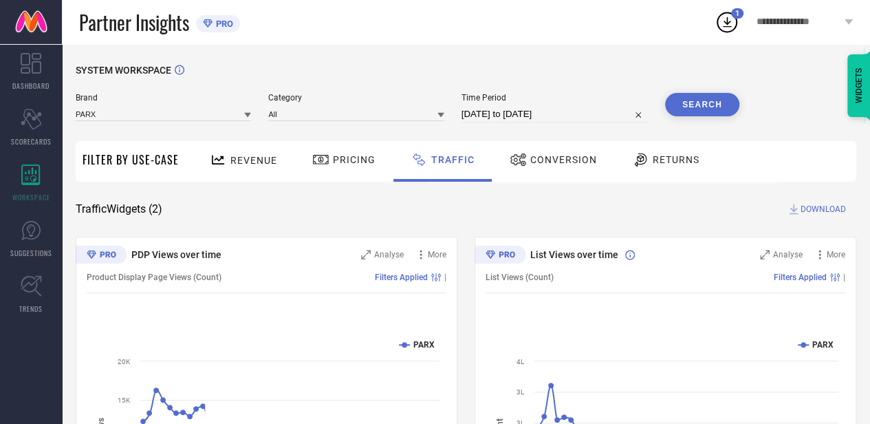
click at [556, 118] on input "[DATE] to [DATE]" at bounding box center [554, 114] width 186 height 17
select select "7"
select select "2025"
select select "8"
select select "2025"
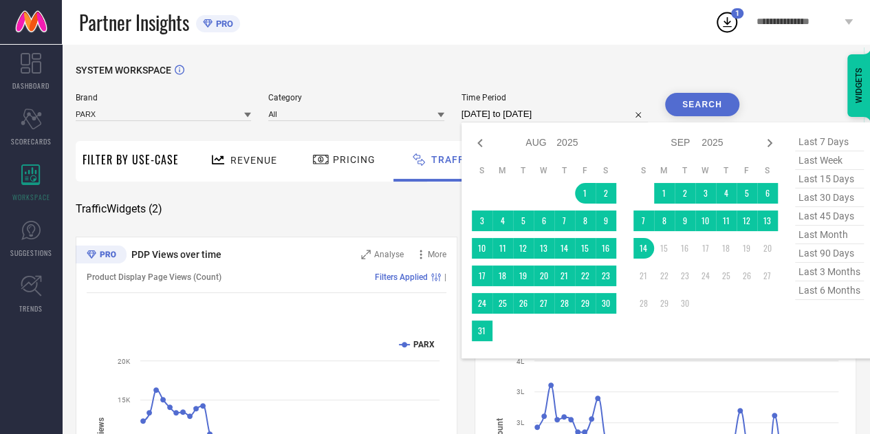
click at [719, 108] on button "Search" at bounding box center [702, 104] width 74 height 23
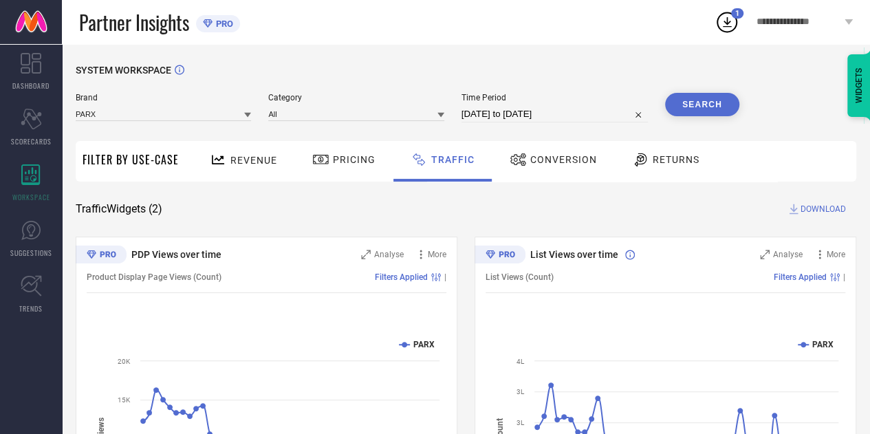
click at [812, 208] on span "DOWNLOAD" at bounding box center [823, 209] width 45 height 14
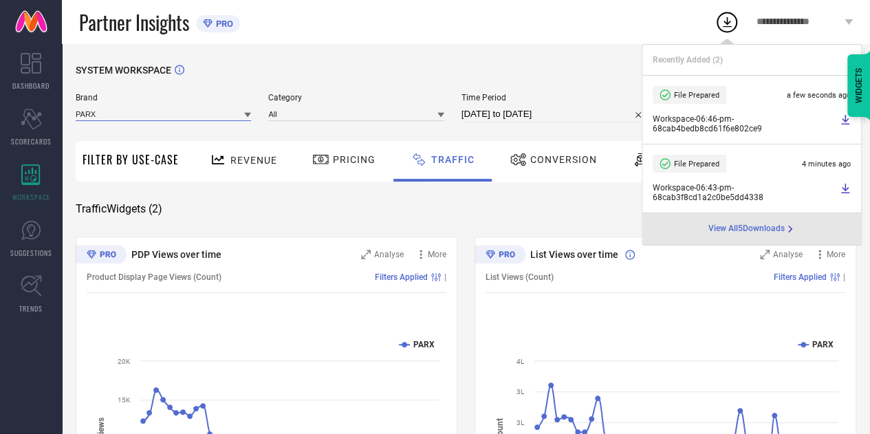
click at [190, 112] on input at bounding box center [163, 114] width 175 height 14
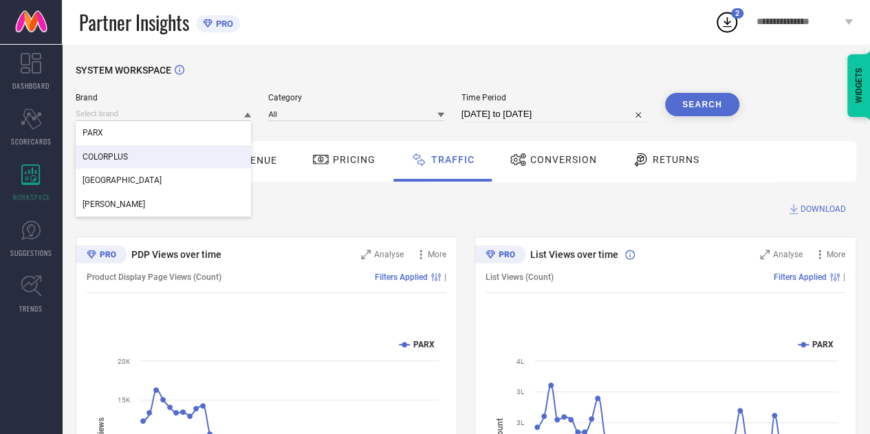
click at [117, 159] on span "COLORPLUS" at bounding box center [105, 157] width 45 height 10
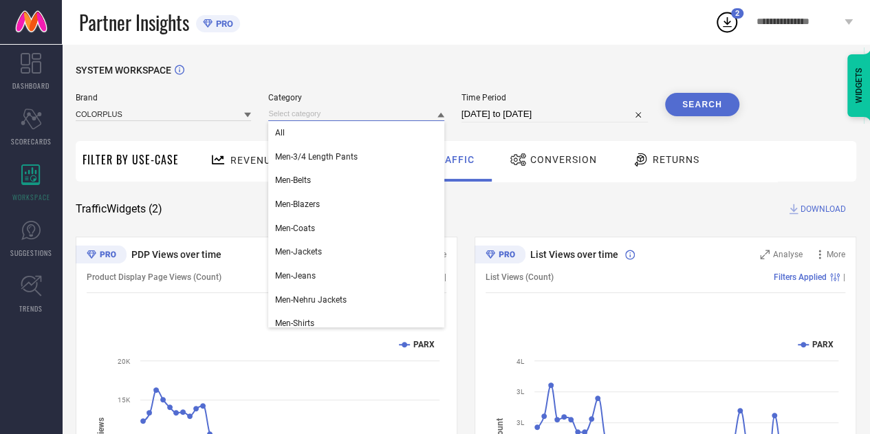
click at [322, 116] on input at bounding box center [355, 114] width 175 height 14
click at [308, 133] on div "All" at bounding box center [355, 132] width 175 height 23
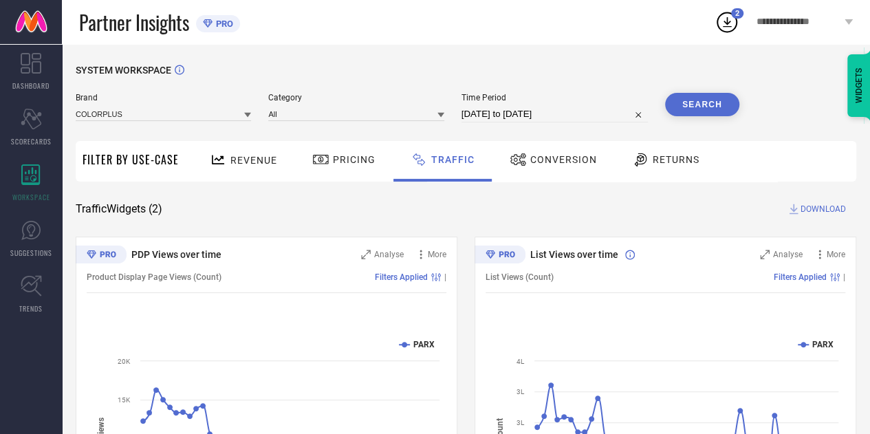
click at [704, 98] on button "Search" at bounding box center [702, 104] width 74 height 23
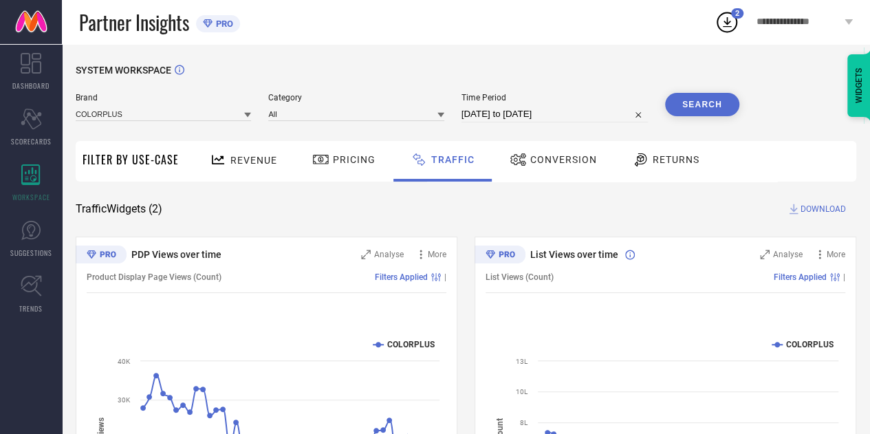
click at [710, 210] on div "Traffic Widgets ( 2 ) DOWNLOAD" at bounding box center [466, 209] width 781 height 14
click at [819, 206] on span "DOWNLOAD" at bounding box center [823, 209] width 45 height 14
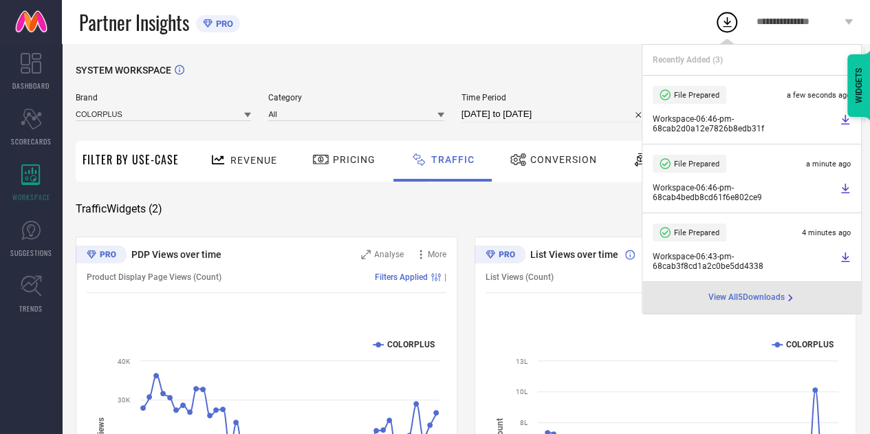
click at [314, 213] on div "Traffic Widgets ( 2 ) DOWNLOAD" at bounding box center [466, 209] width 781 height 14
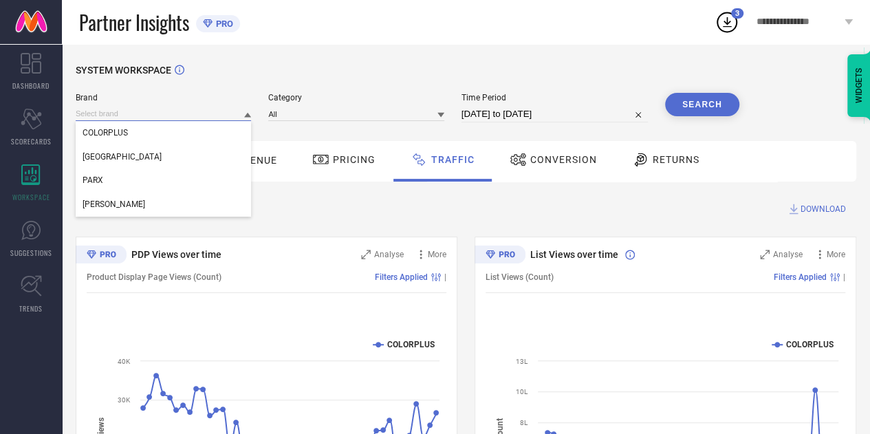
click at [190, 116] on input at bounding box center [163, 114] width 175 height 14
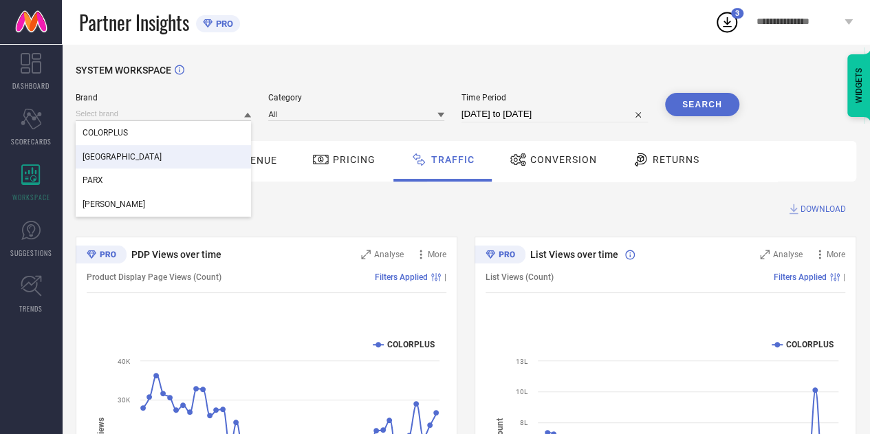
click at [133, 152] on div "[GEOGRAPHIC_DATA]" at bounding box center [163, 156] width 175 height 23
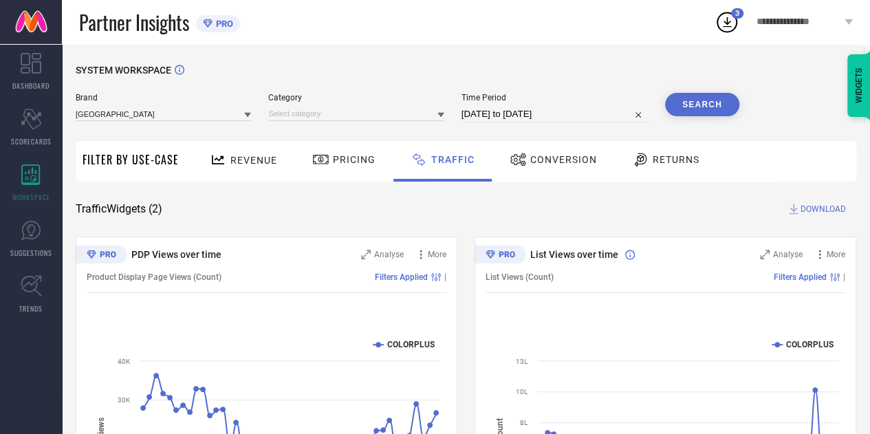
click at [322, 104] on div "Category" at bounding box center [355, 108] width 175 height 30
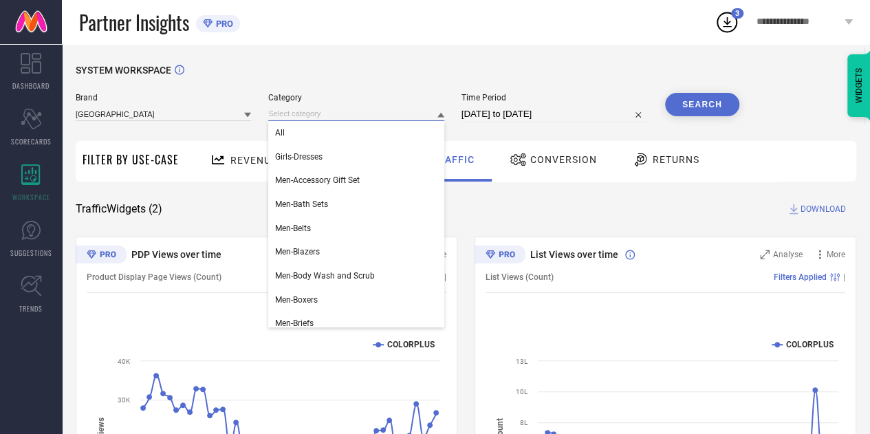
click at [325, 117] on input at bounding box center [355, 114] width 175 height 14
click at [323, 127] on div "All" at bounding box center [355, 132] width 175 height 23
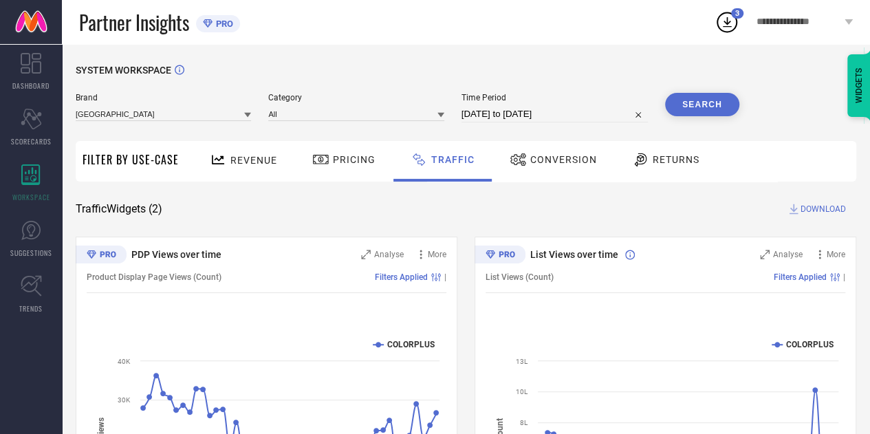
click at [554, 113] on input "[DATE] to [DATE]" at bounding box center [554, 114] width 186 height 17
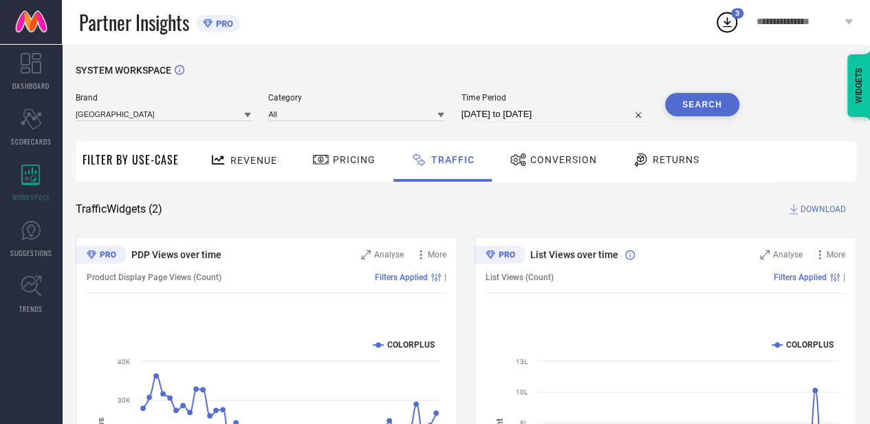
select select "7"
select select "2025"
select select "8"
select select "2025"
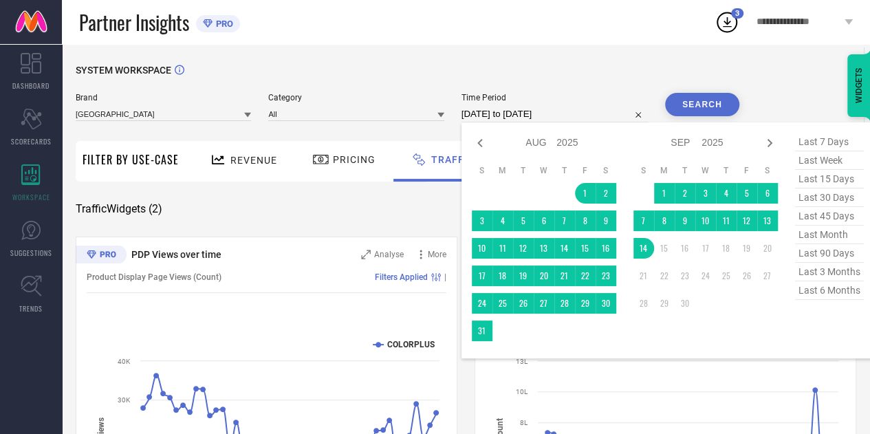
click at [706, 105] on button "Search" at bounding box center [702, 104] width 74 height 23
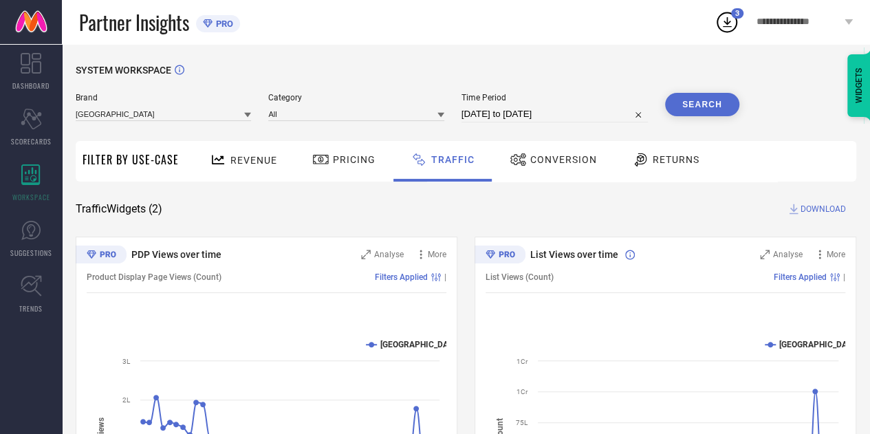
click at [818, 207] on span "DOWNLOAD" at bounding box center [823, 209] width 45 height 14
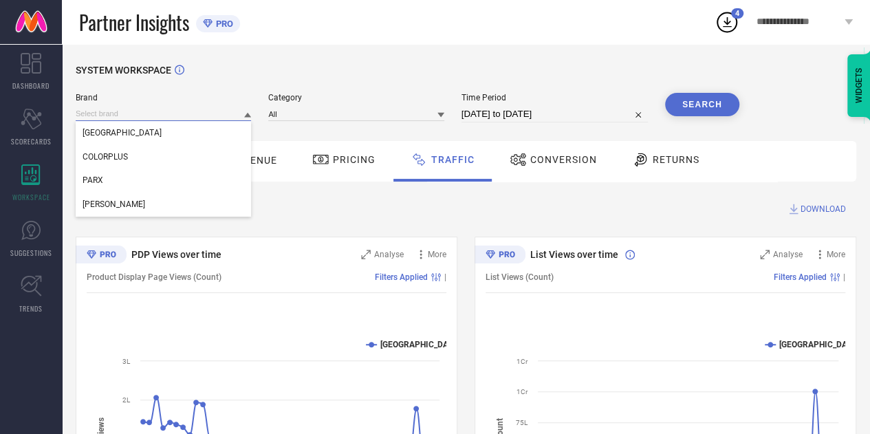
click at [155, 111] on input at bounding box center [163, 114] width 175 height 14
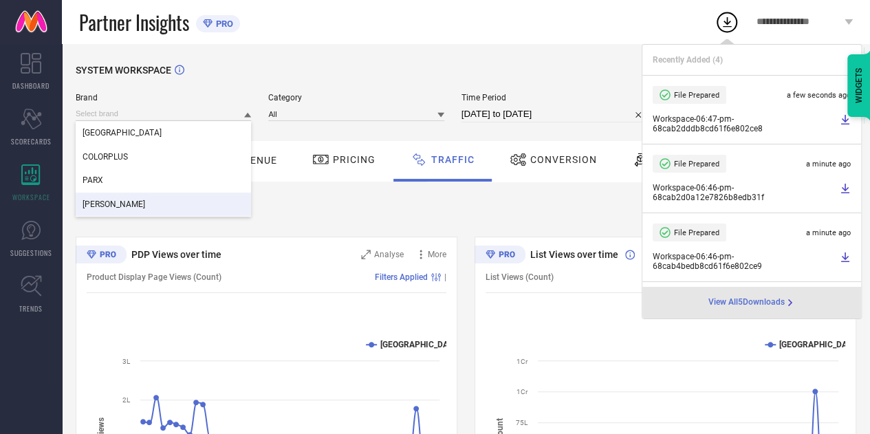
click at [129, 200] on div "[PERSON_NAME]" at bounding box center [163, 204] width 175 height 23
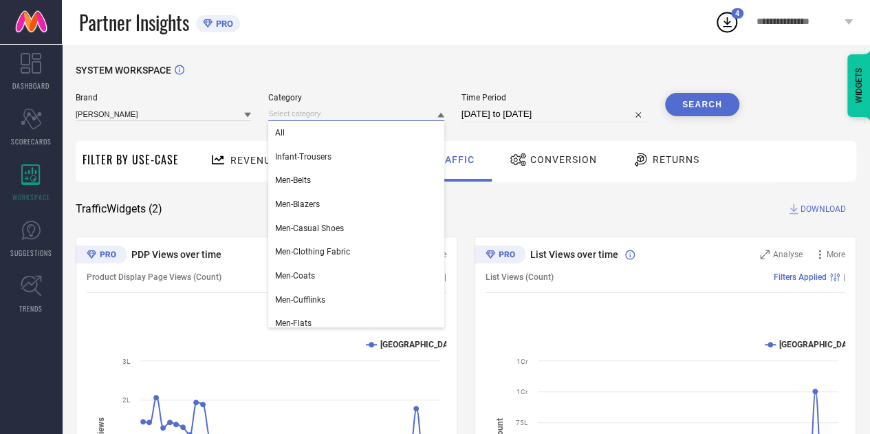
click at [343, 109] on input at bounding box center [355, 114] width 175 height 14
click at [340, 133] on div "All" at bounding box center [355, 132] width 175 height 23
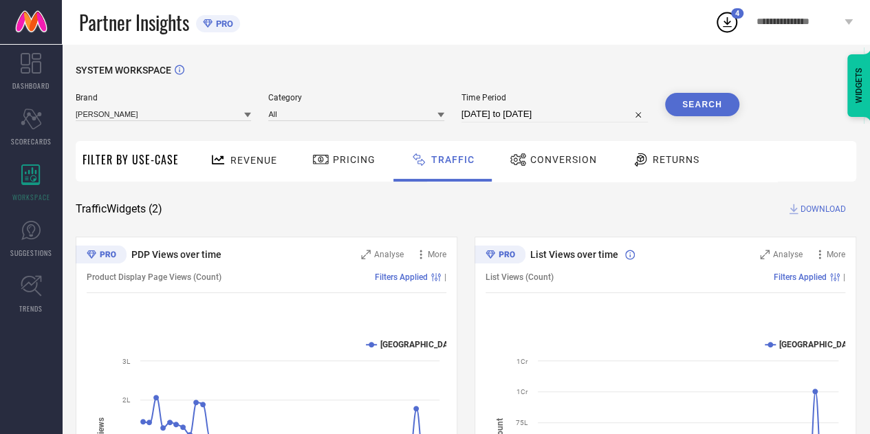
click at [715, 105] on button "Search" at bounding box center [702, 104] width 74 height 23
click at [689, 203] on div "Traffic Widgets ( 2 ) DOWNLOAD" at bounding box center [466, 209] width 781 height 14
click at [824, 208] on span "DOWNLOAD" at bounding box center [823, 209] width 45 height 14
